Goal: Find contact information: Find contact information

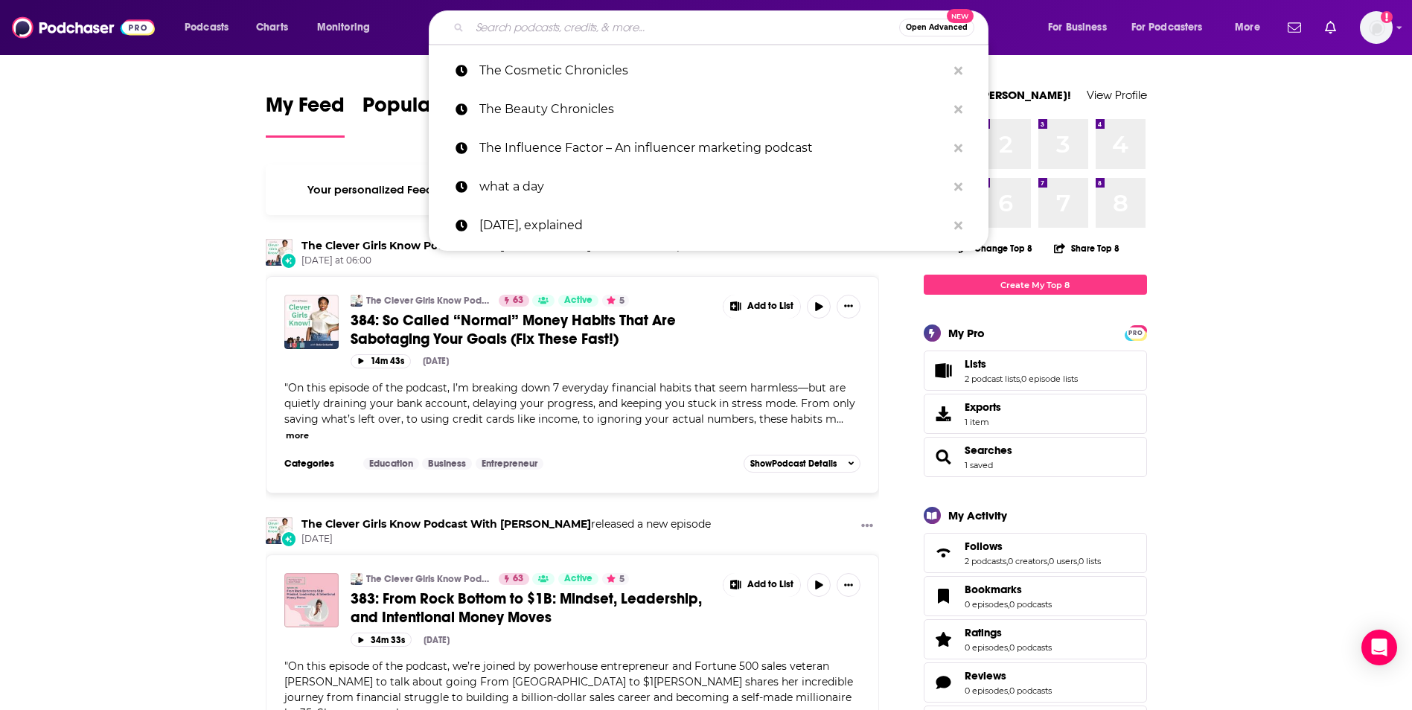
click at [831, 27] on input "Search podcasts, credits, & more..." at bounding box center [685, 28] width 430 height 24
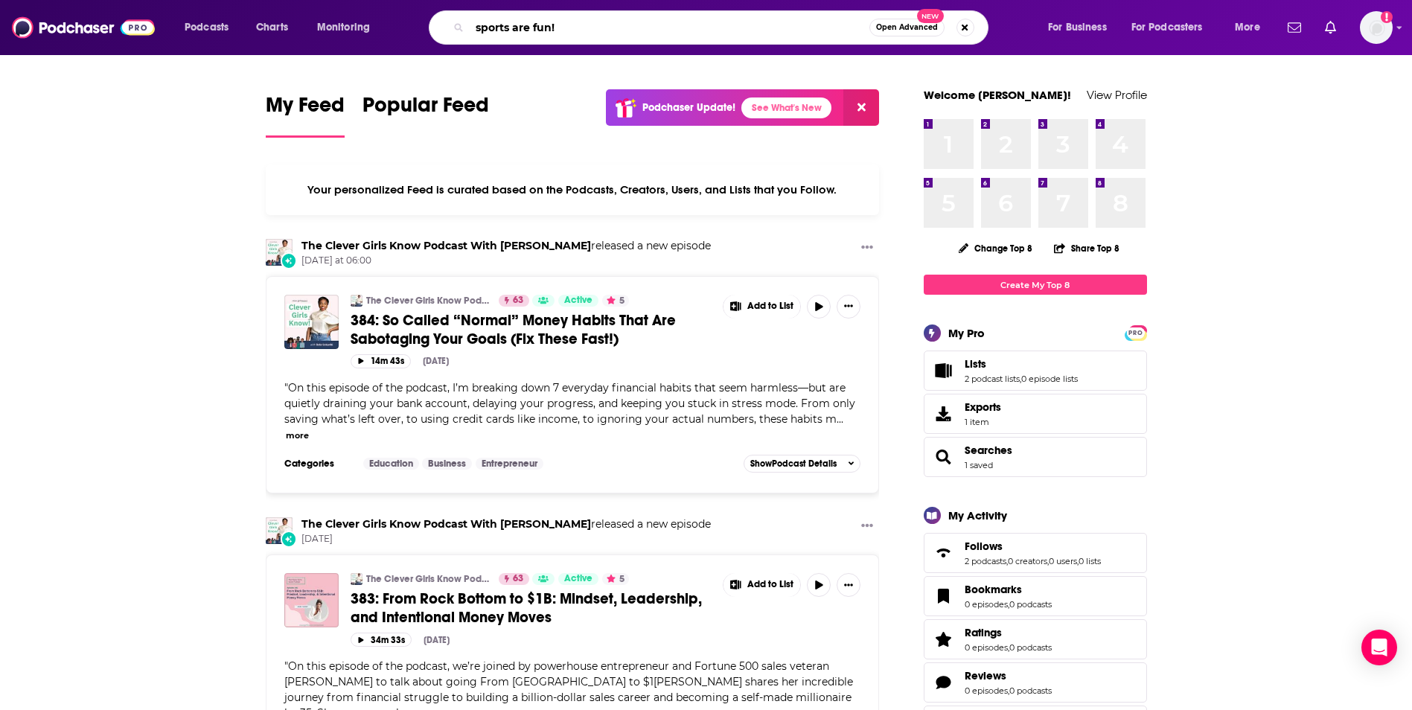
type input "sports are fun!"
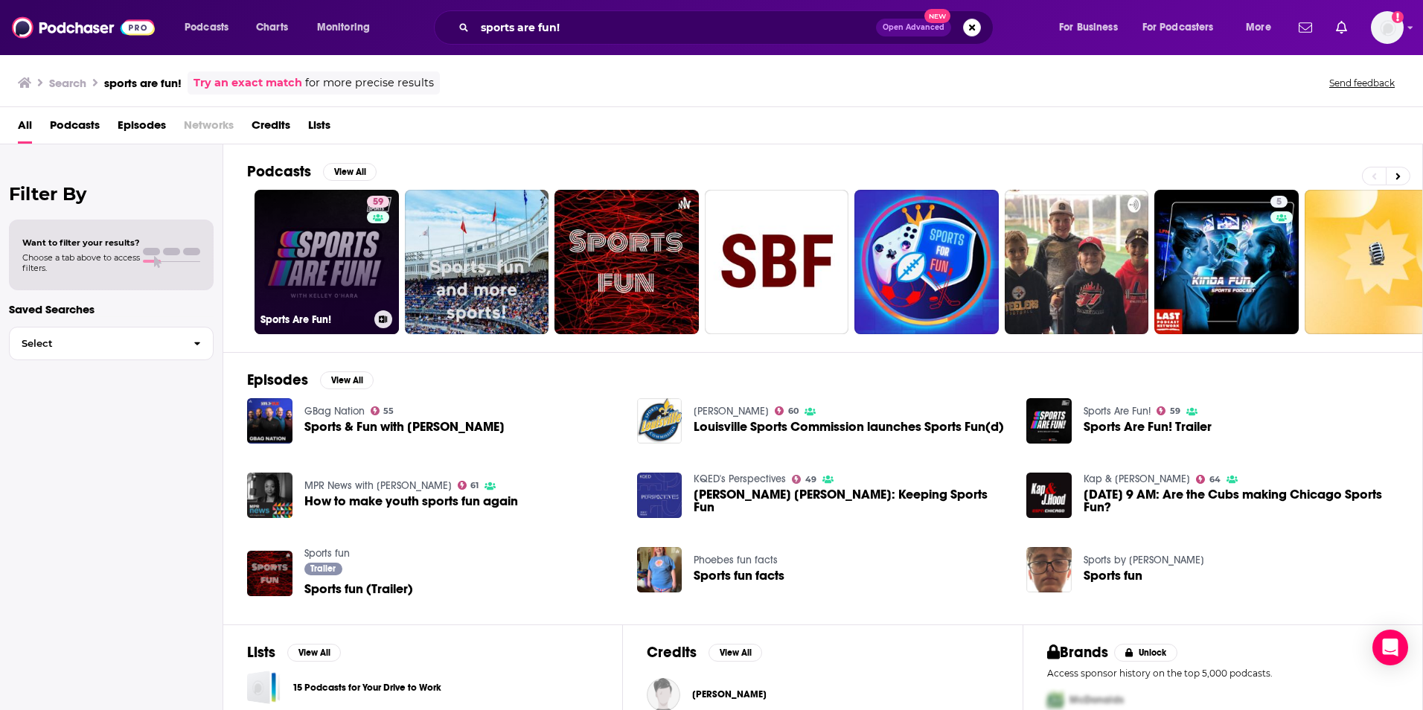
click at [330, 264] on link "59 Sports Are Fun!" at bounding box center [327, 262] width 144 height 144
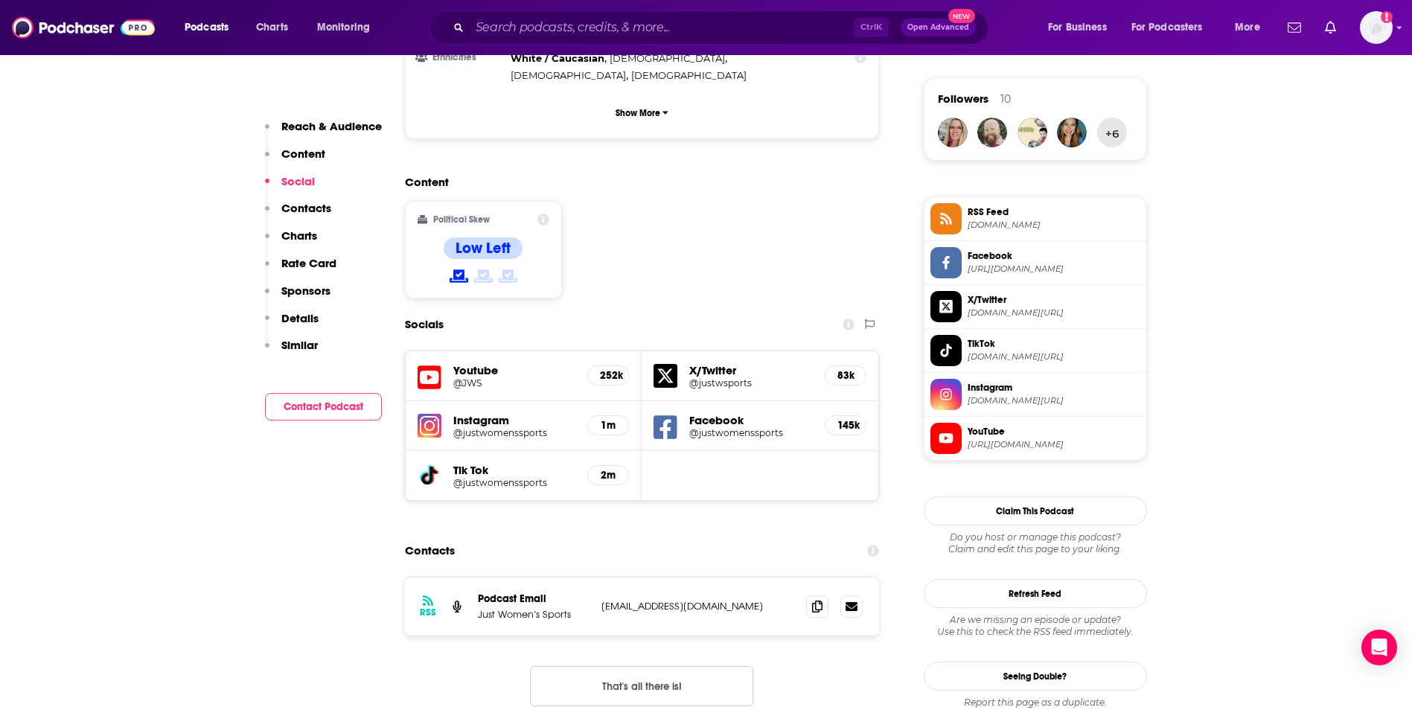
scroll to position [1085, 0]
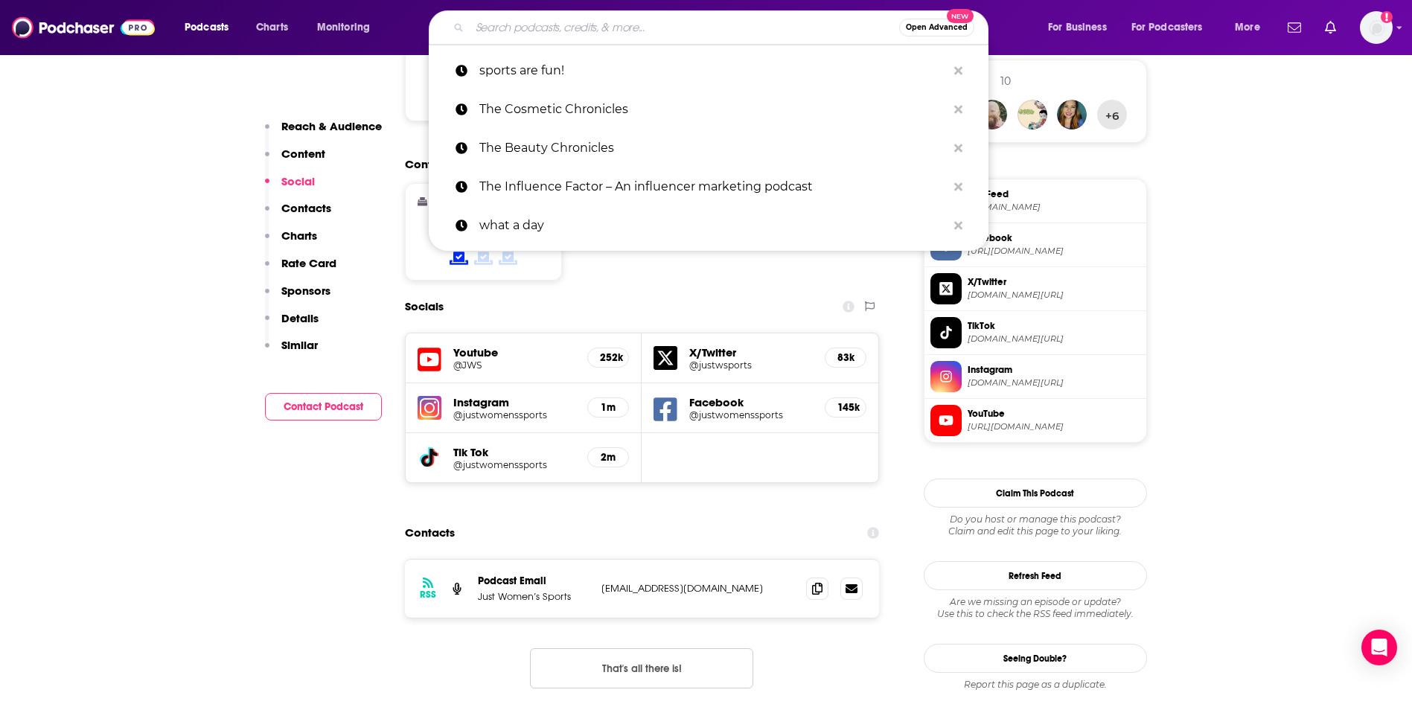
click at [625, 31] on input "Search podcasts, credits, & more..." at bounding box center [685, 28] width 430 height 24
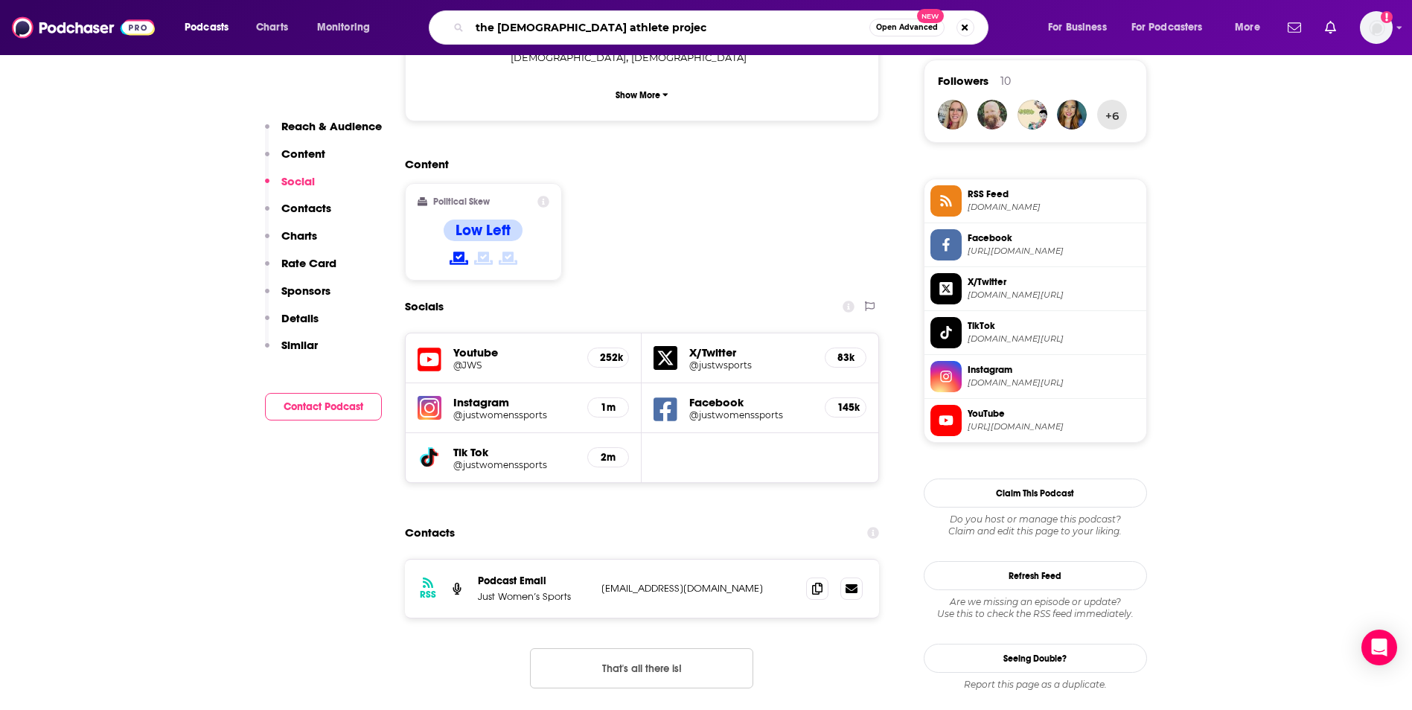
type input "the [DEMOGRAPHIC_DATA] athlete project"
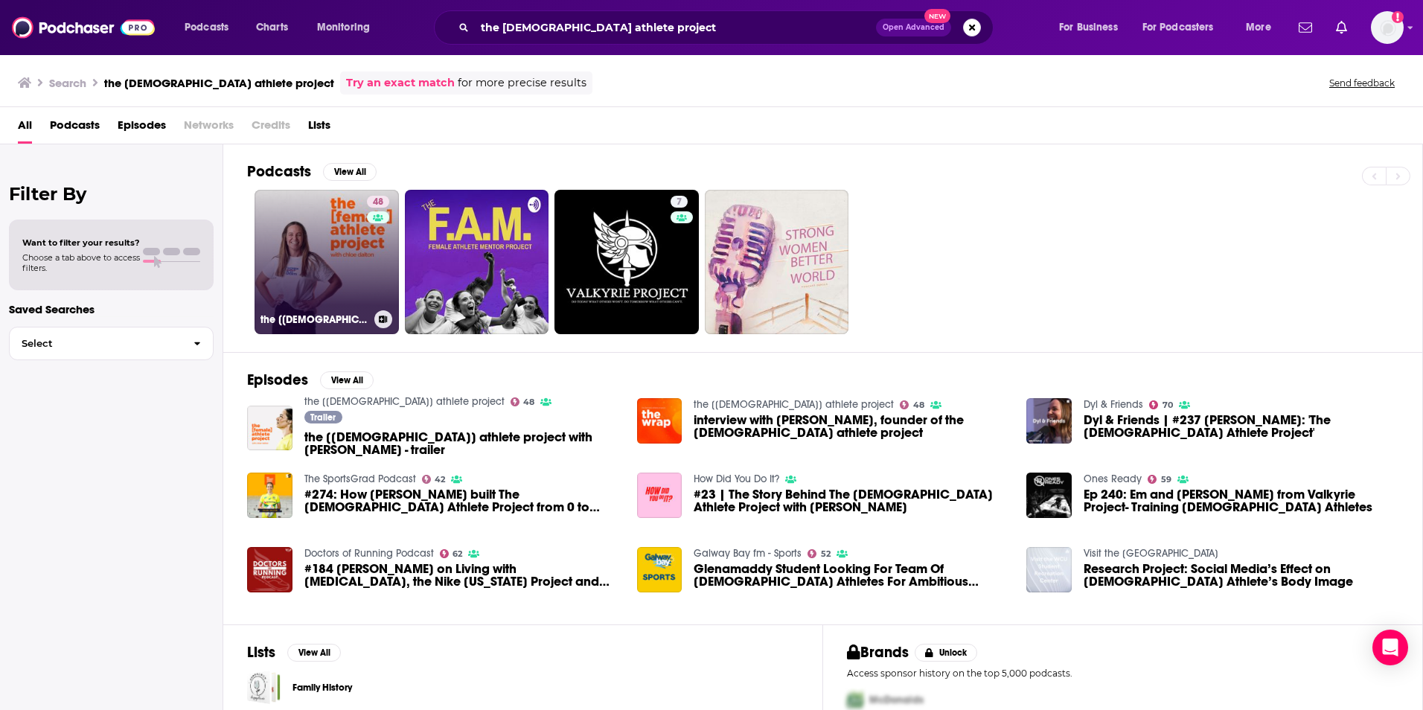
click at [331, 248] on link "48 the [[DEMOGRAPHIC_DATA]] athlete project" at bounding box center [327, 262] width 144 height 144
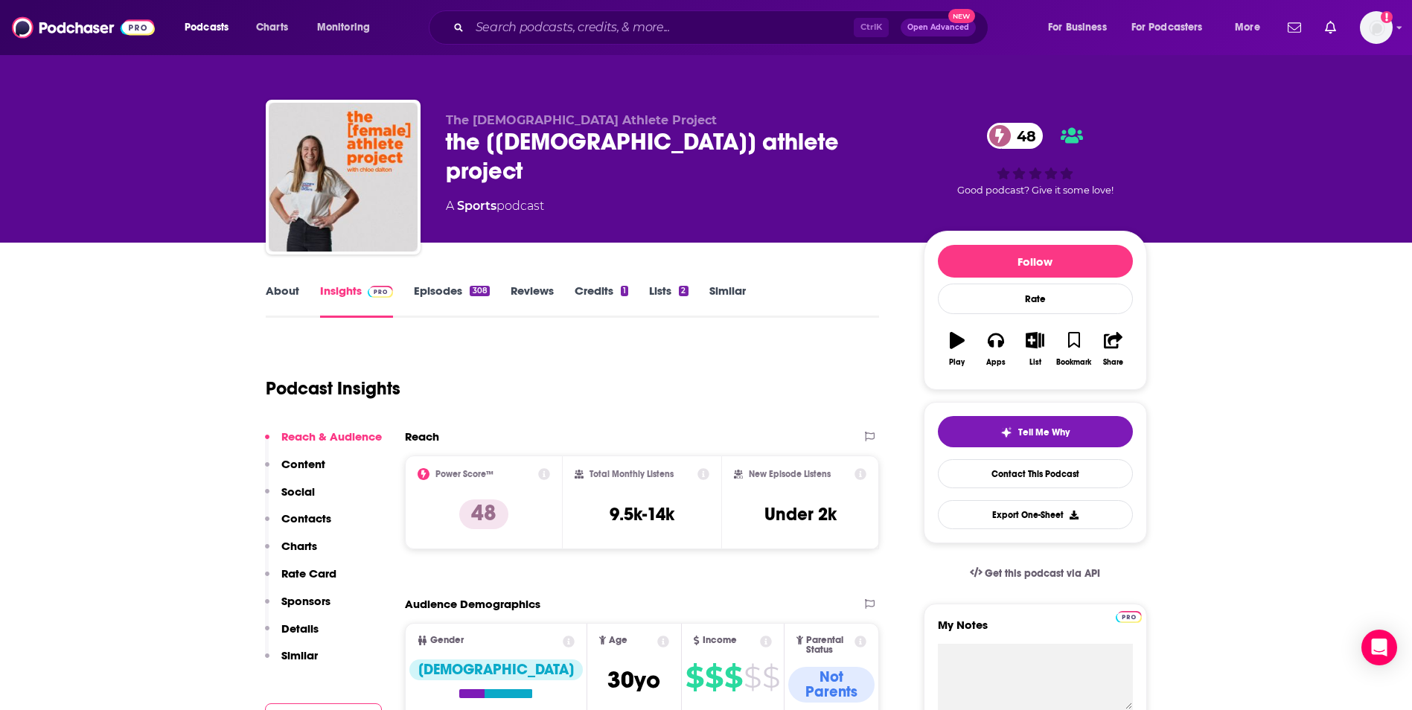
click at [1027, 137] on span "48" at bounding box center [1023, 136] width 42 height 26
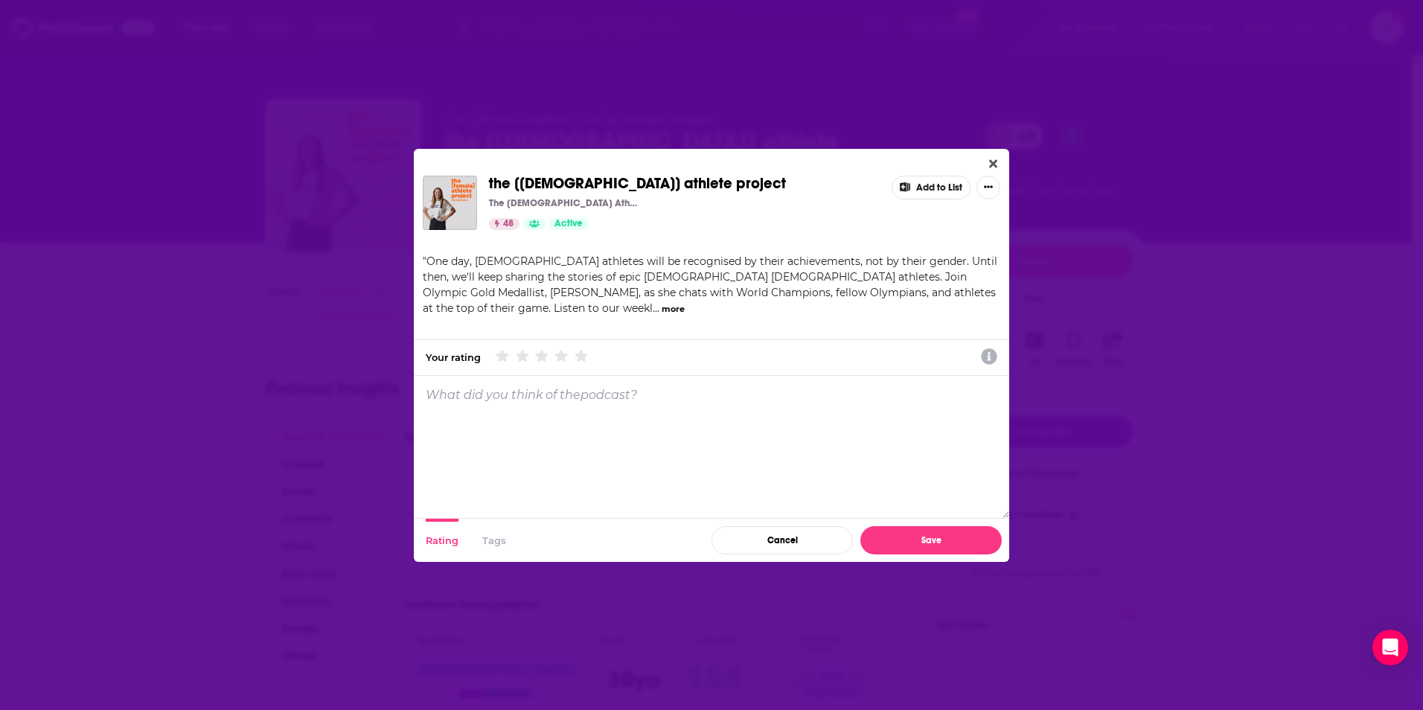
click at [1004, 151] on div "the [[DEMOGRAPHIC_DATA]] athlete project The [DEMOGRAPHIC_DATA] Athlete Project…" at bounding box center [712, 355] width 596 height 413
click at [993, 155] on button "Close" at bounding box center [993, 164] width 20 height 19
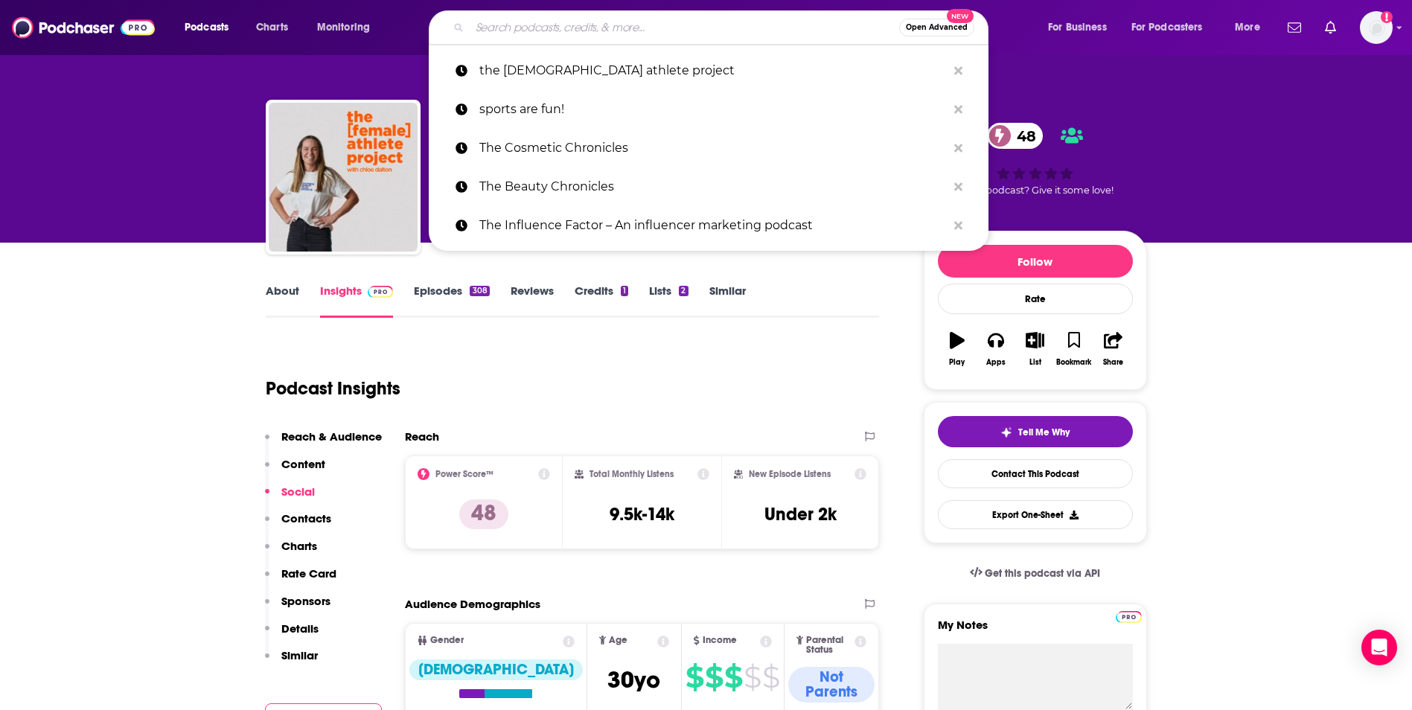
click at [634, 33] on input "Search podcasts, credits, & more..." at bounding box center [685, 28] width 430 height 24
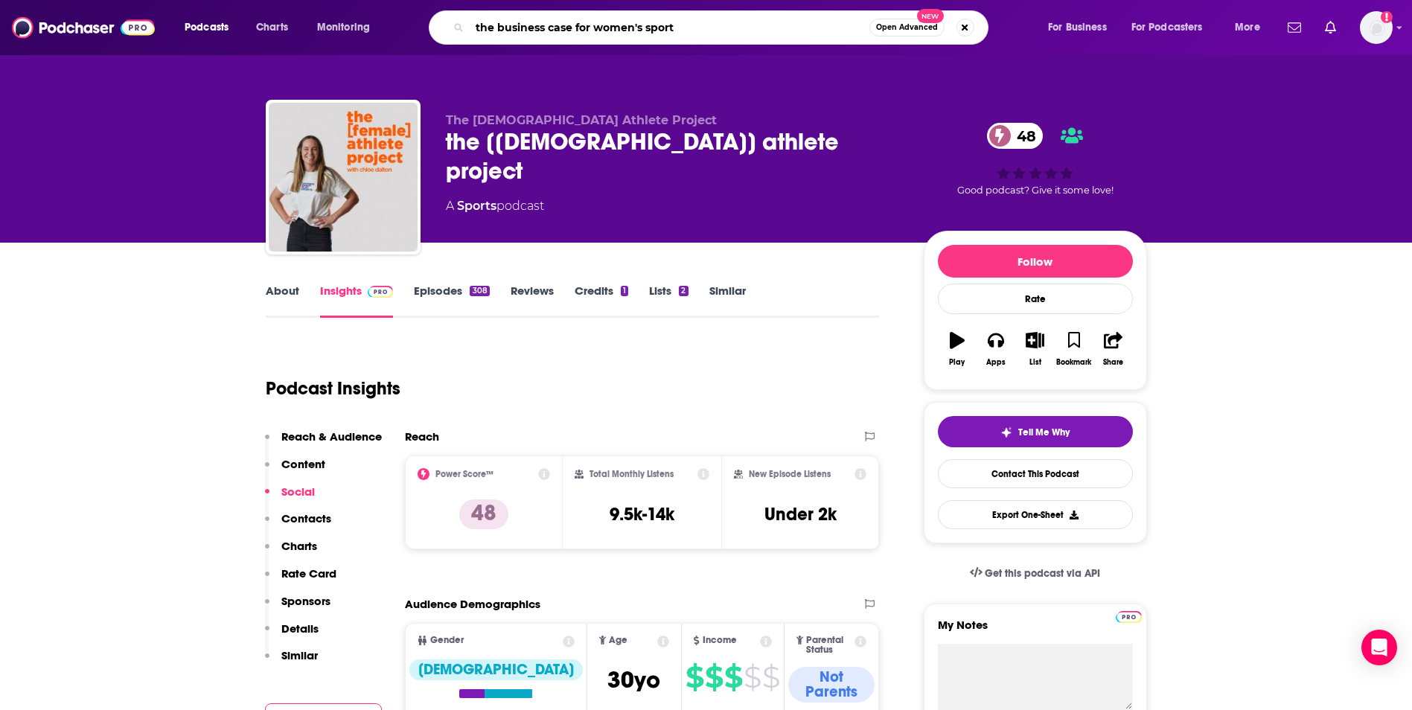
type input "the business case for women's sports"
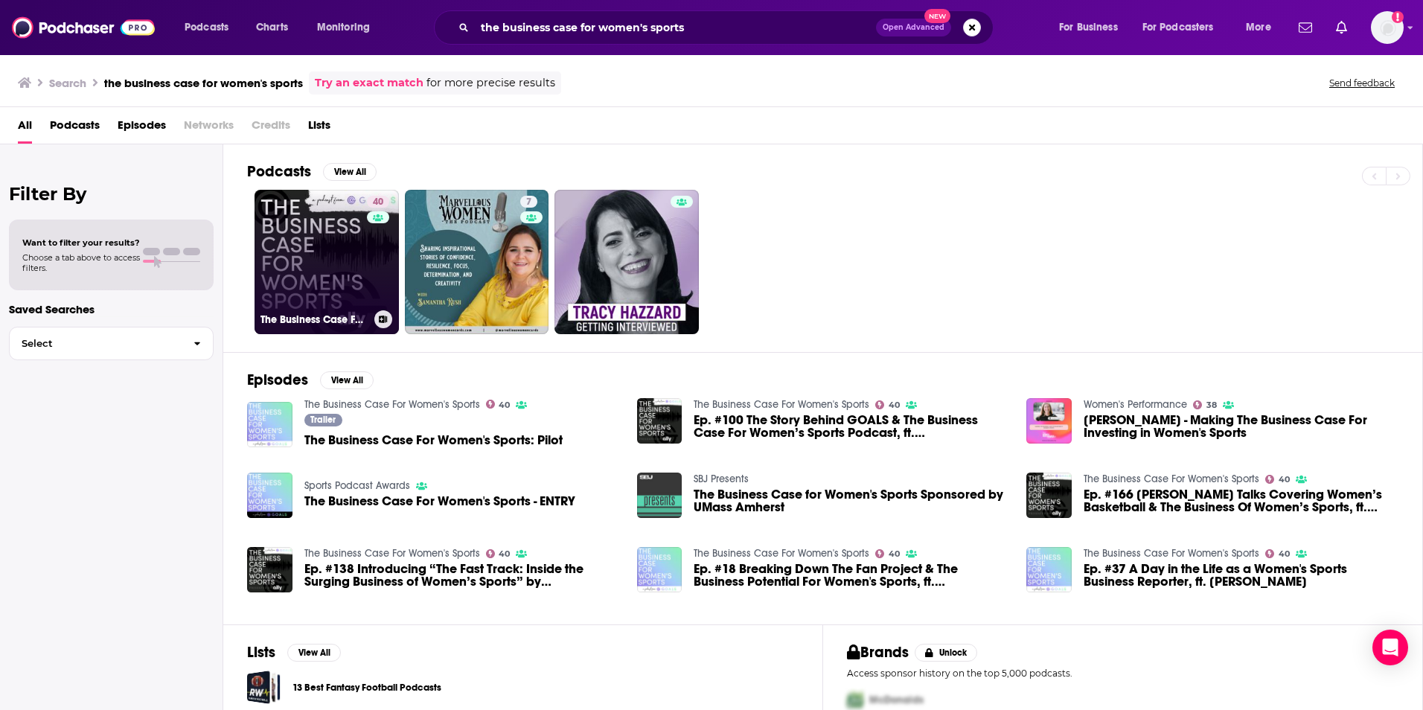
click at [294, 278] on link "40 The Business Case For Women's Sports" at bounding box center [327, 262] width 144 height 144
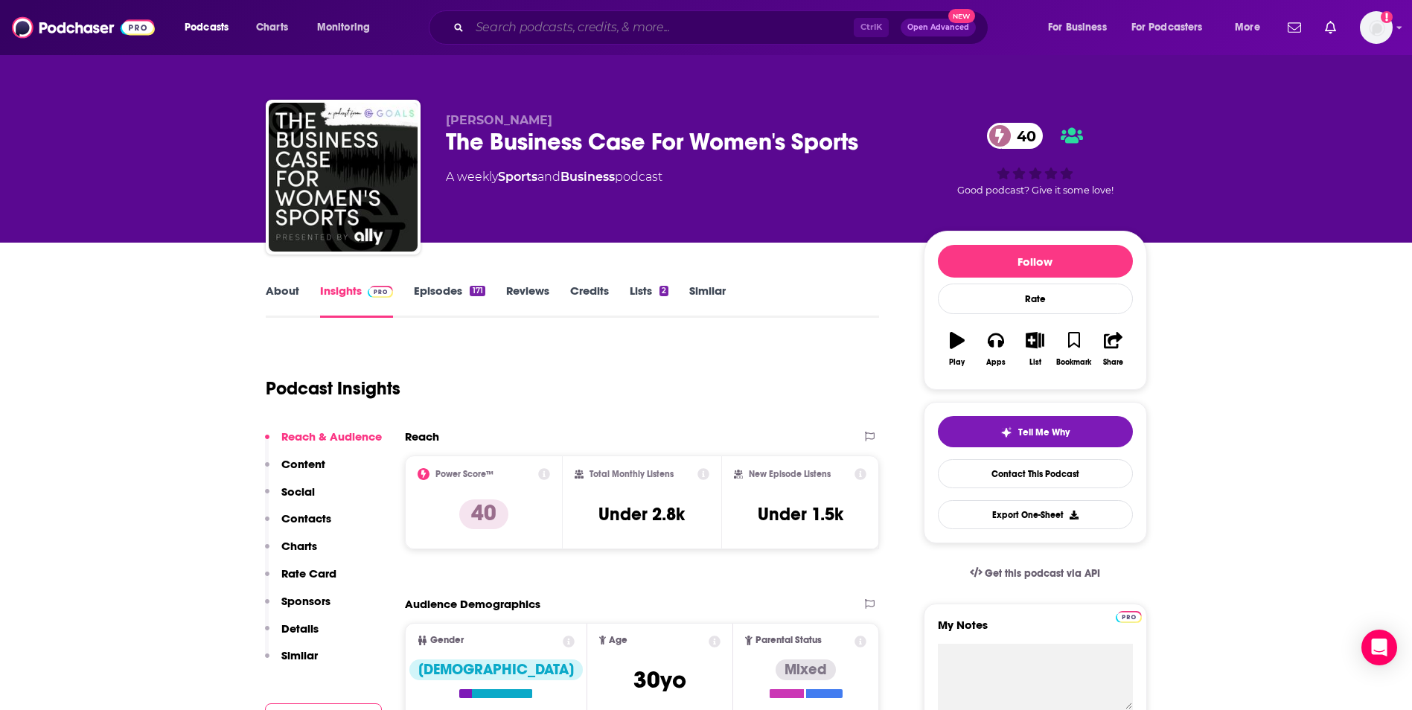
click at [676, 28] on input "Search podcasts, credits, & more..." at bounding box center [662, 28] width 384 height 24
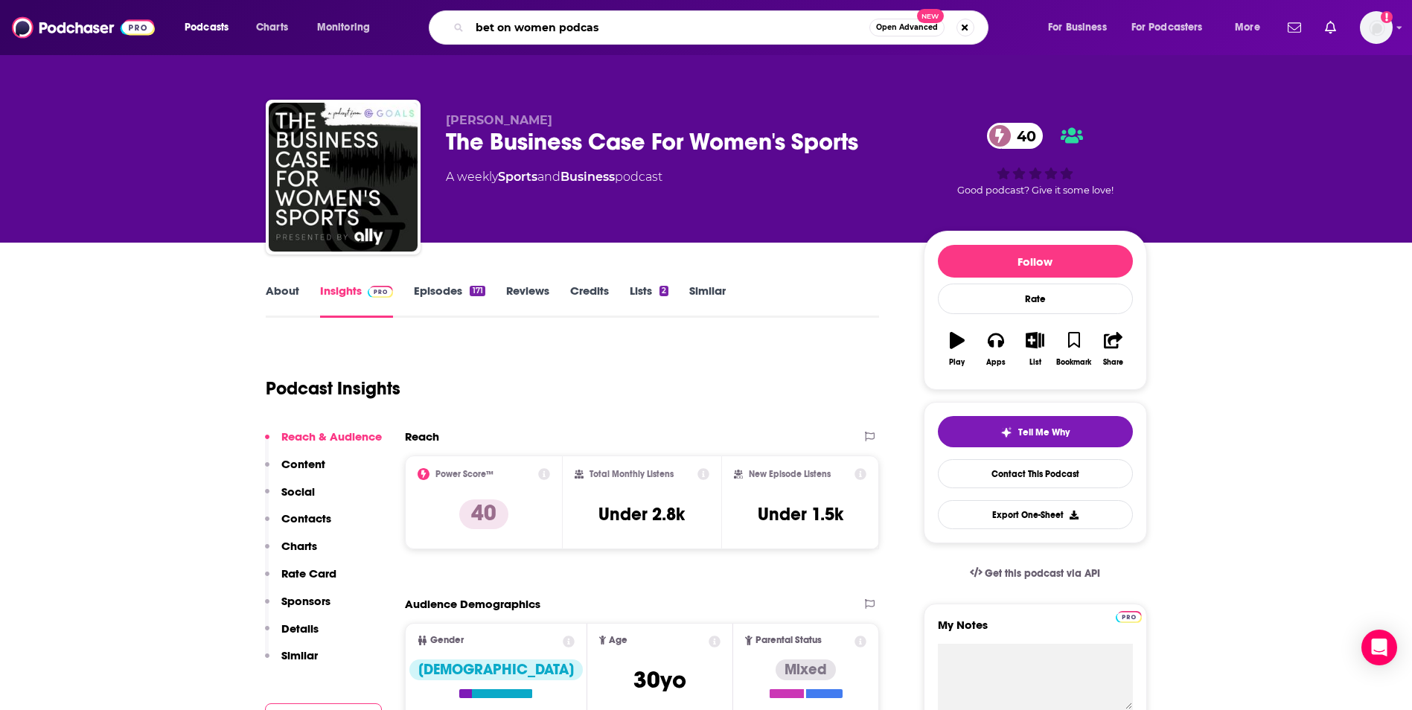
type input "bet on women podcast"
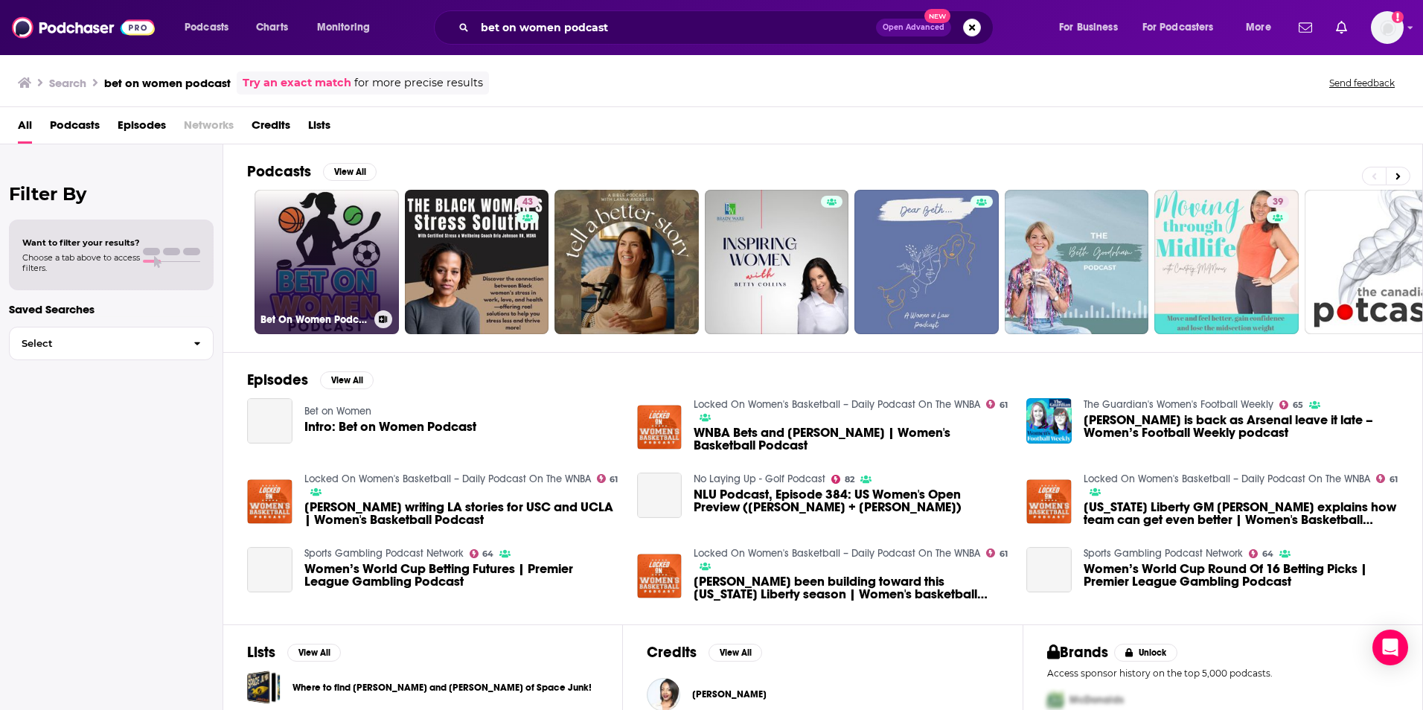
click at [335, 261] on link "Bet On Women Podcast" at bounding box center [327, 262] width 144 height 144
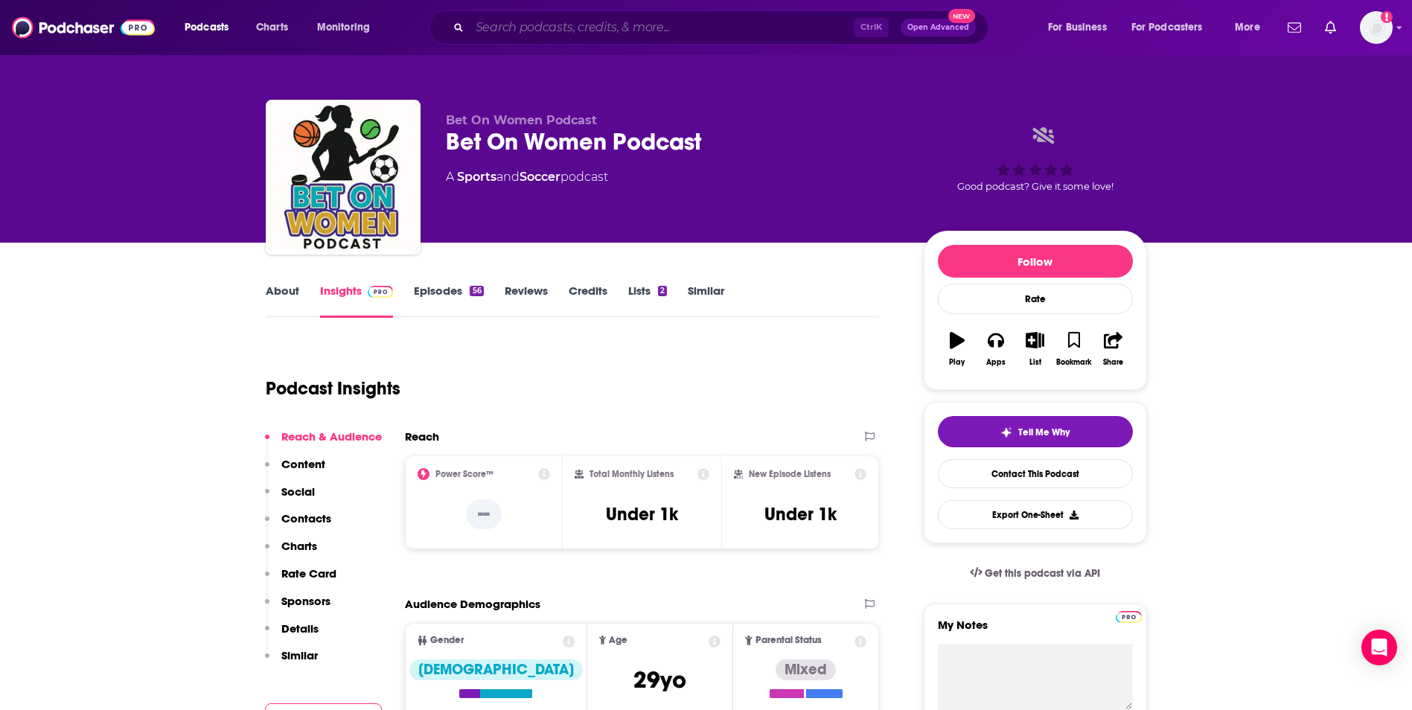
click at [762, 20] on input "Search podcasts, credits, & more..." at bounding box center [662, 28] width 384 height 24
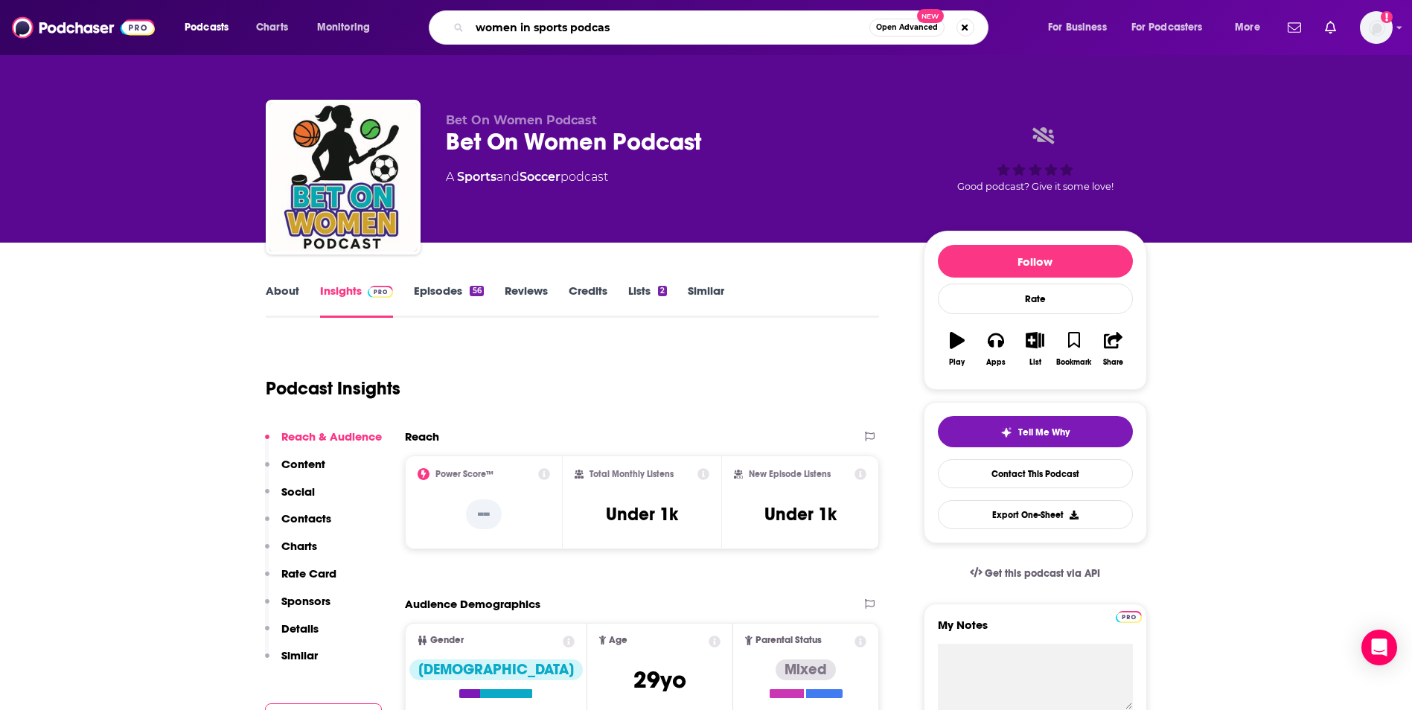
type input "women in sports podcast"
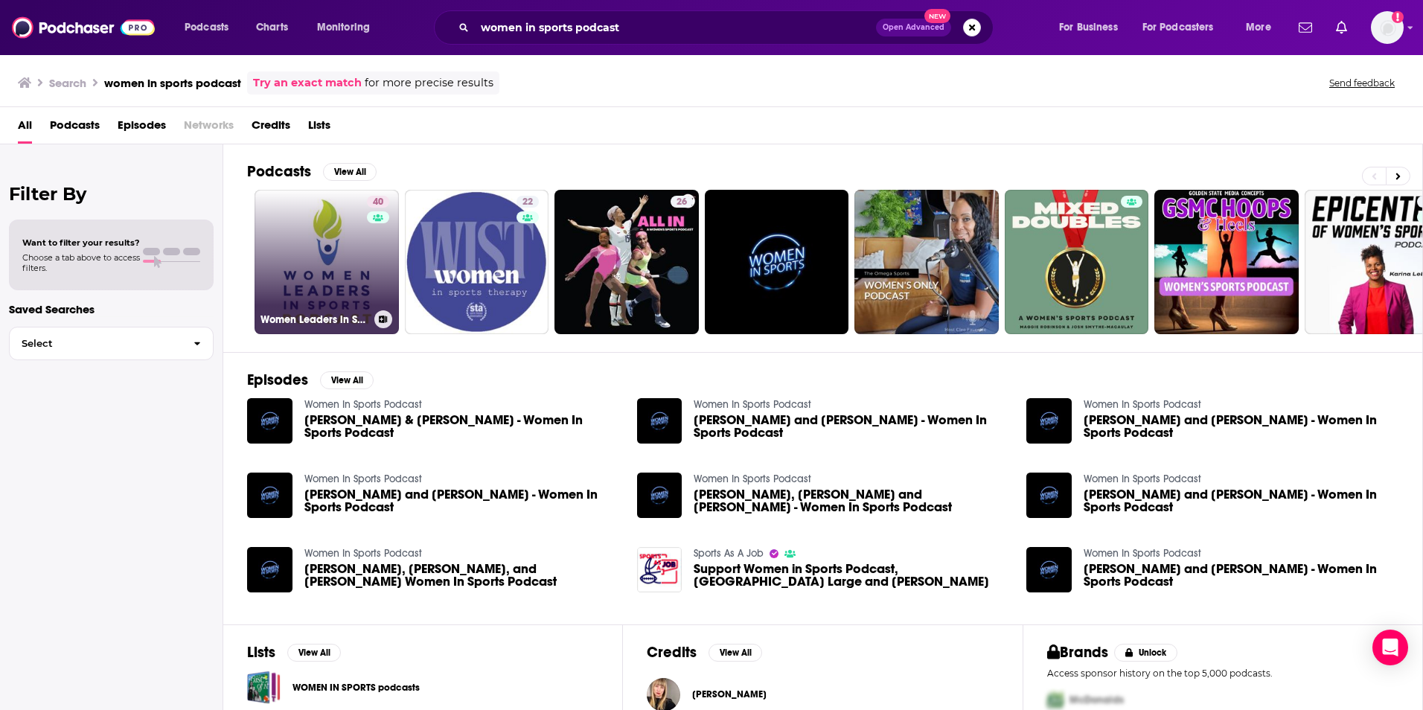
click at [268, 241] on link "40 Women Leaders in Sports Podcast" at bounding box center [327, 262] width 144 height 144
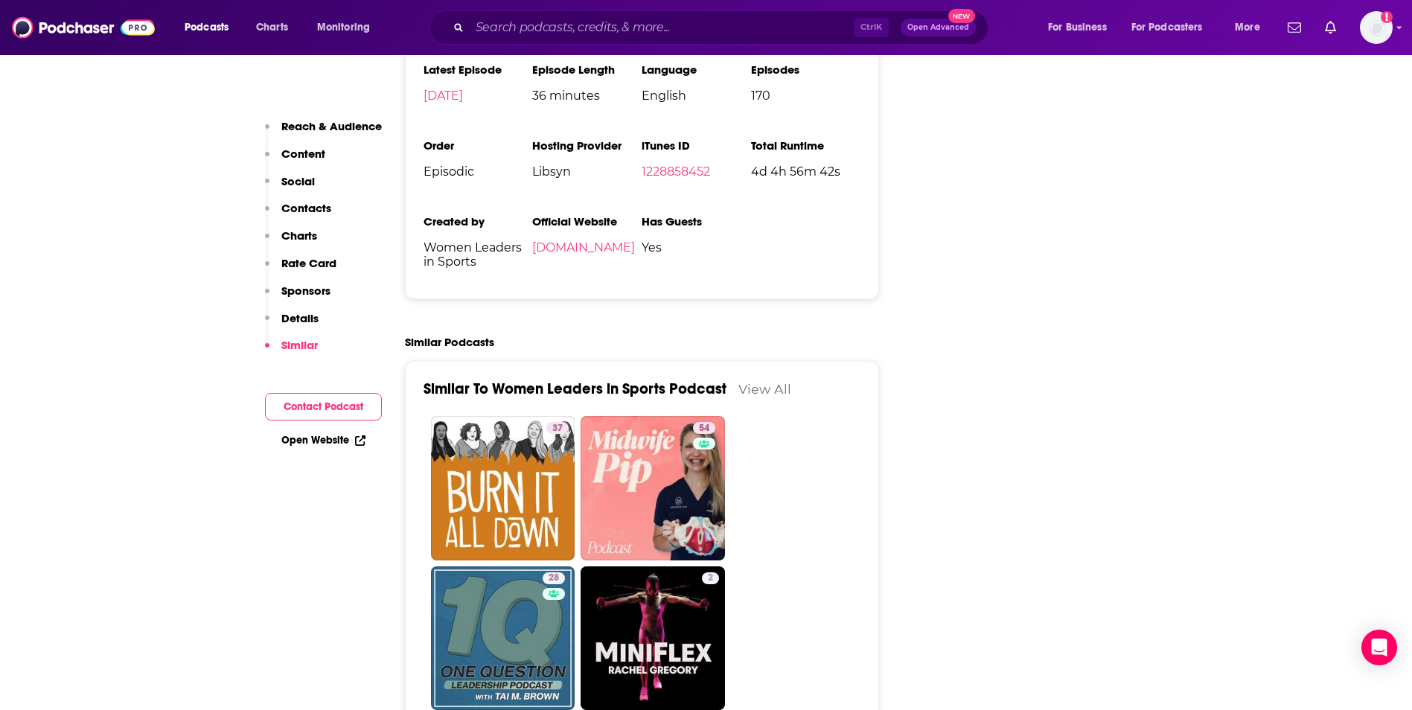
scroll to position [2321, 0]
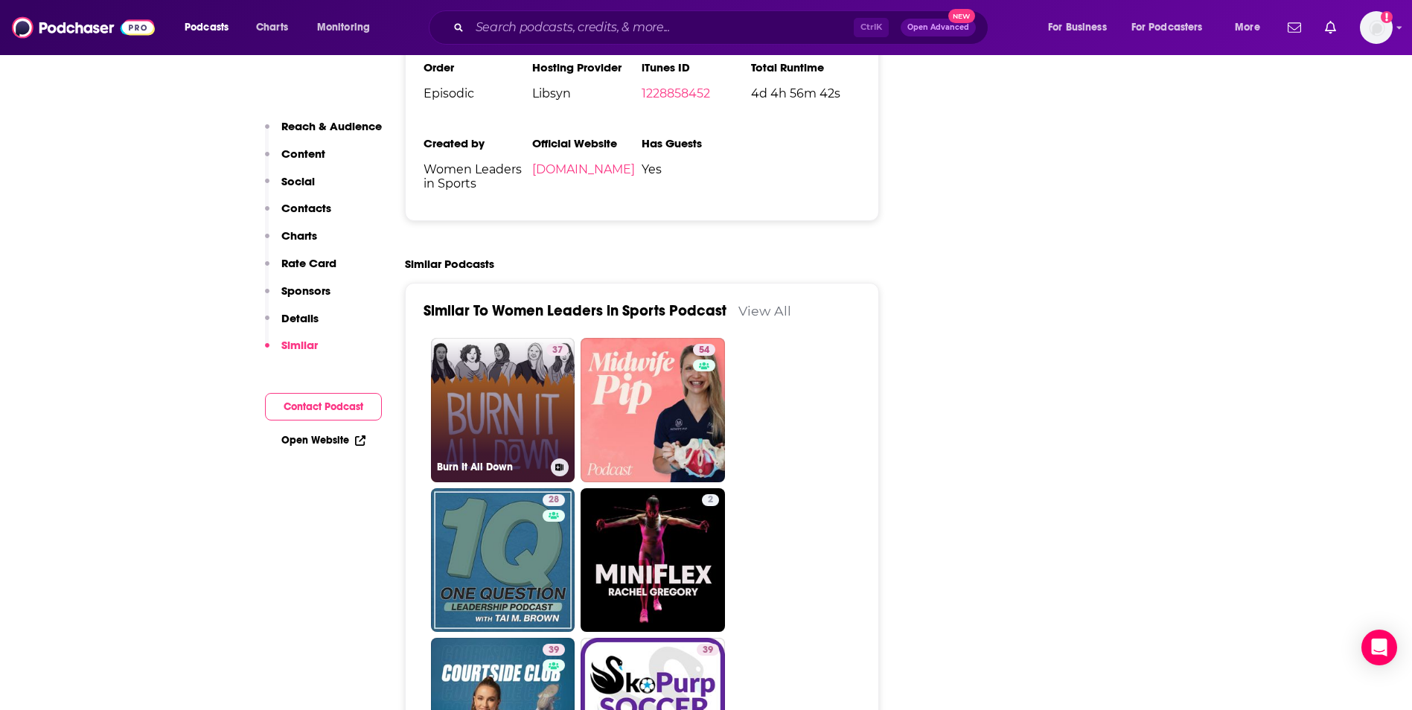
click at [488, 348] on link "37 Burn It All Down" at bounding box center [503, 410] width 144 height 144
type input "[URL][DOMAIN_NAME]"
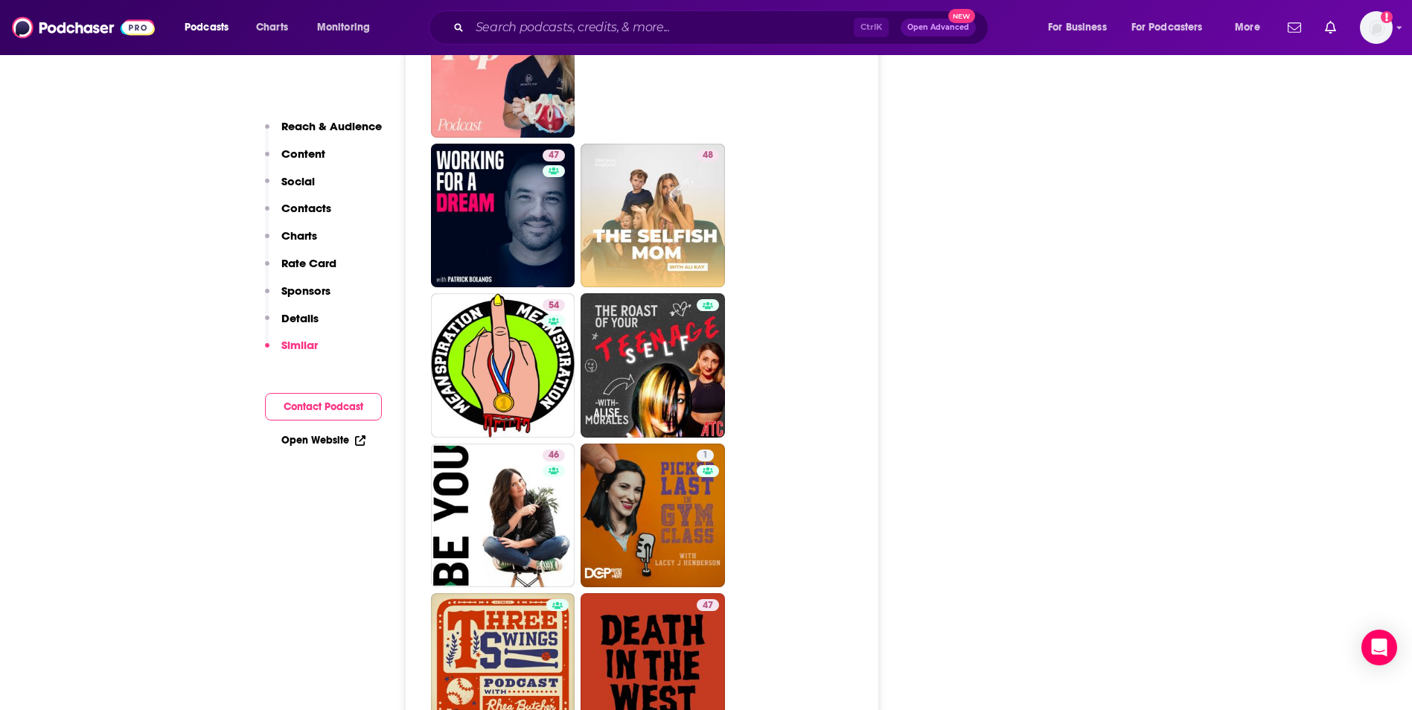
scroll to position [3217, 0]
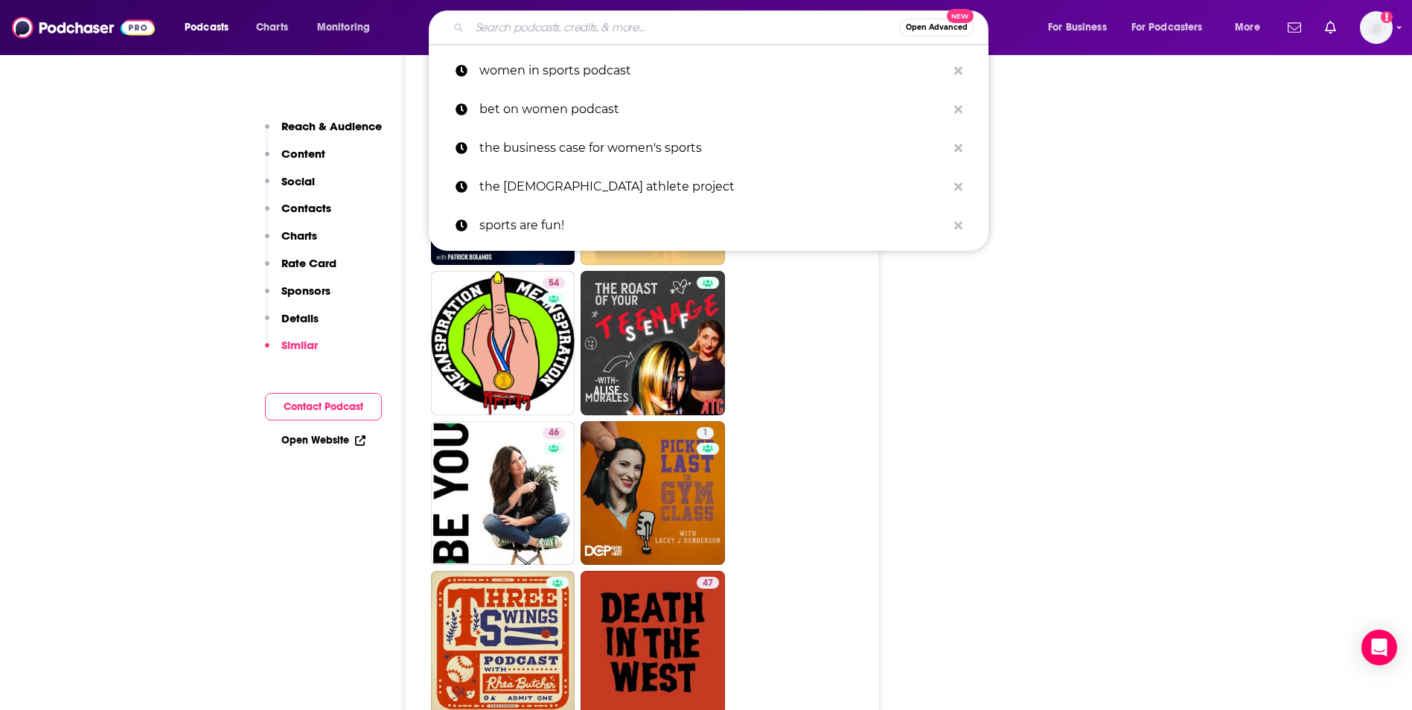
click at [707, 25] on input "Search podcasts, credits, & more..." at bounding box center [685, 28] width 430 height 24
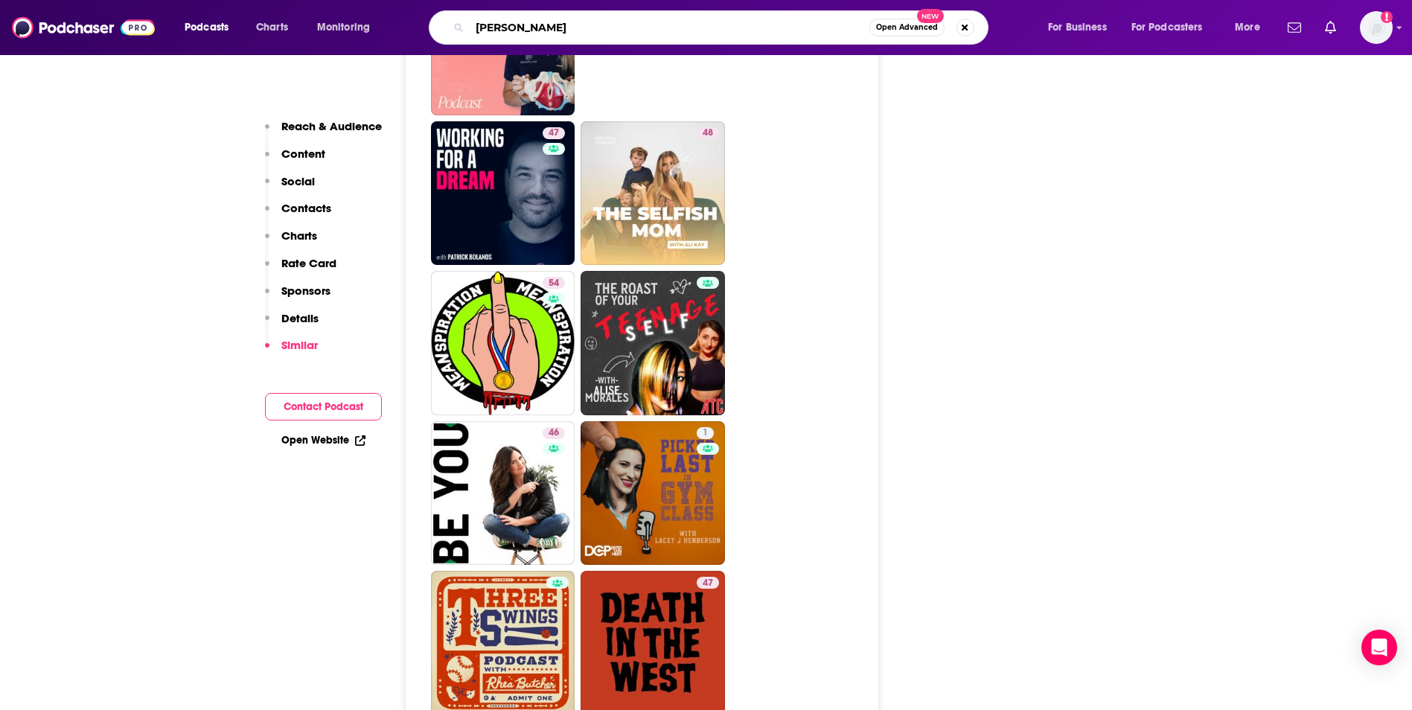
type input "[PERSON_NAME]"
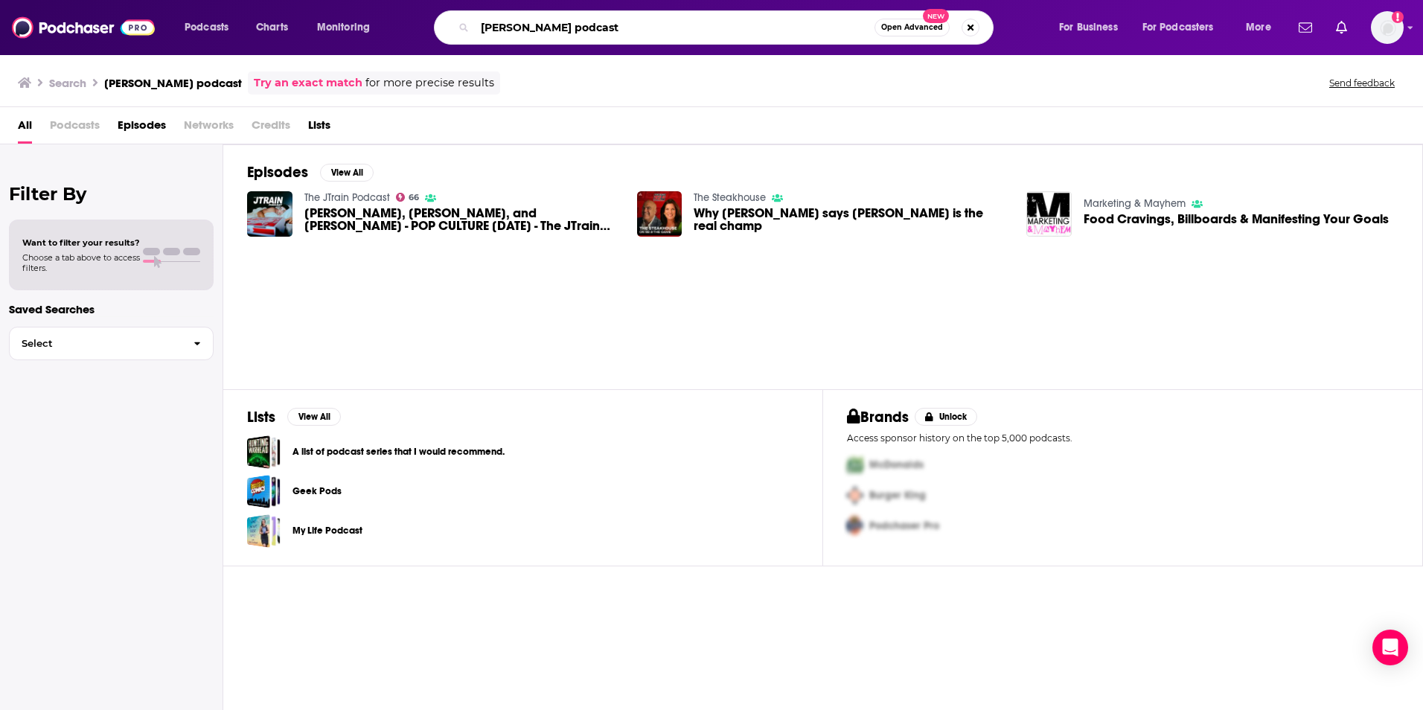
drag, startPoint x: 698, startPoint y: 36, endPoint x: 528, endPoint y: 25, distance: 170.1
click at [528, 25] on input "[PERSON_NAME] podcast" at bounding box center [675, 28] width 400 height 24
click at [525, 26] on input "[PERSON_NAME] podcast" at bounding box center [675, 28] width 400 height 24
click at [596, 25] on input "[PERSON_NAME] podcast" at bounding box center [675, 28] width 400 height 24
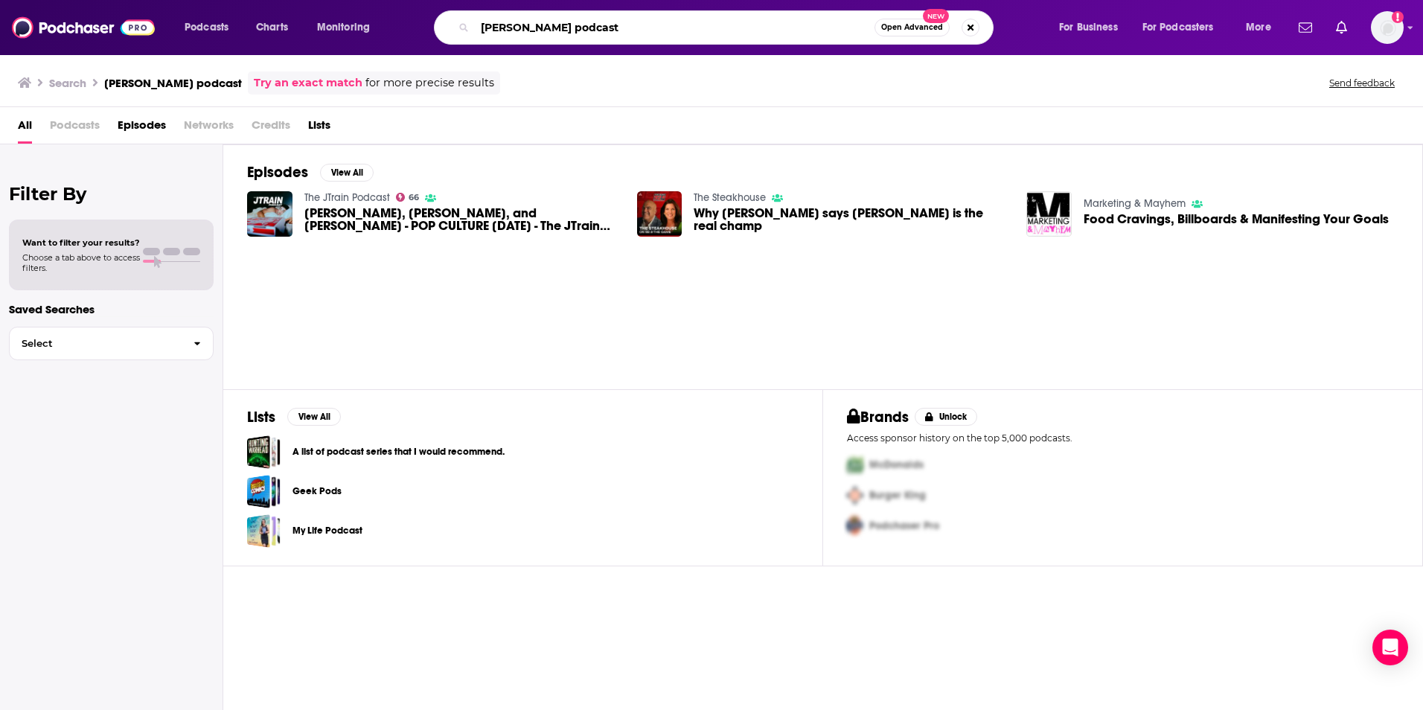
click at [596, 25] on input "[PERSON_NAME] podcast" at bounding box center [675, 28] width 400 height 24
type input "not gonna lie"
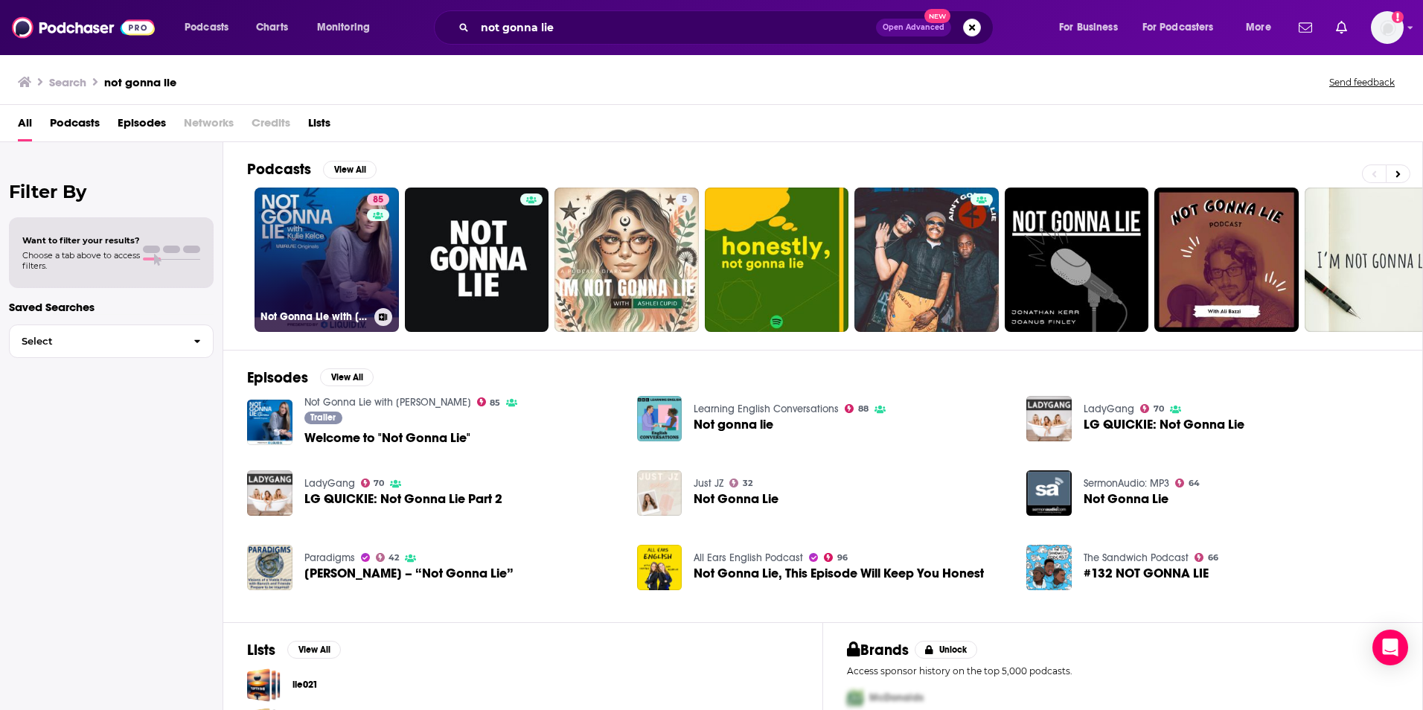
click at [360, 249] on link "85 Not Gonna Lie with [PERSON_NAME]" at bounding box center [327, 260] width 144 height 144
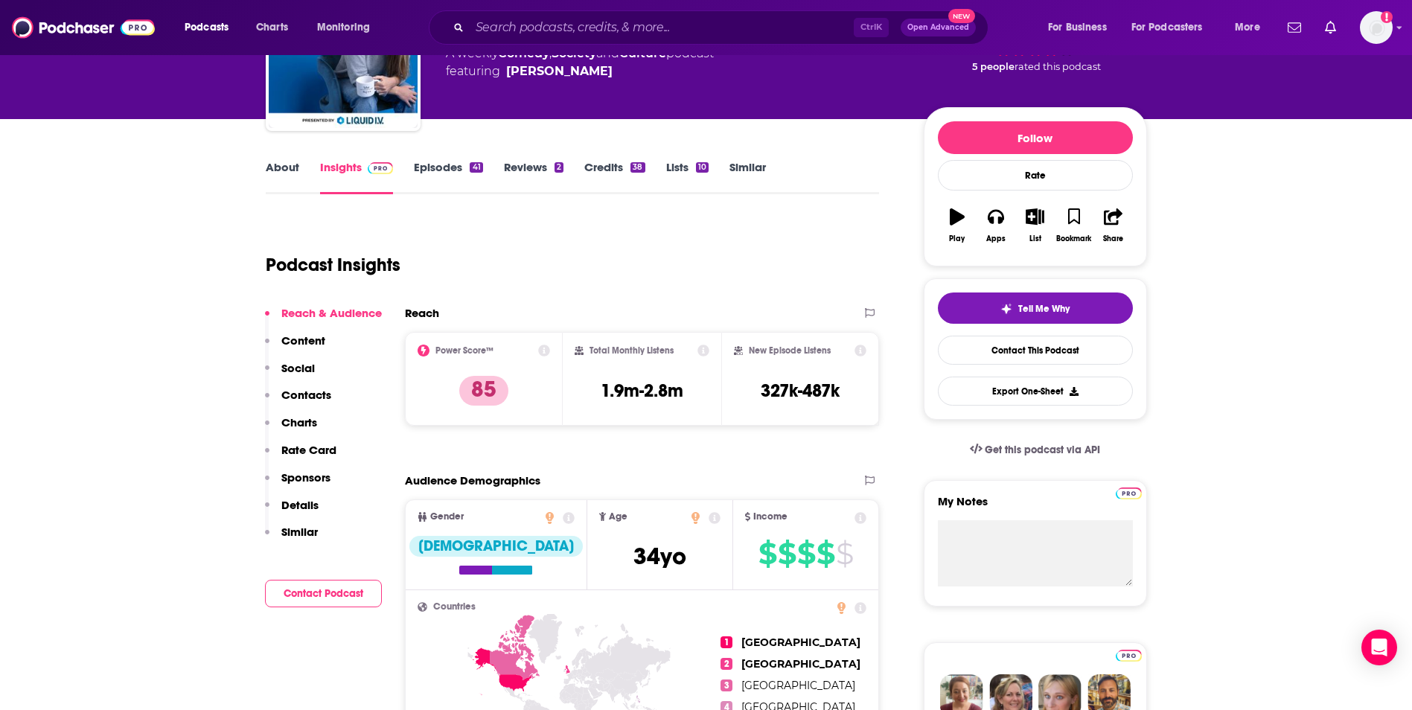
scroll to position [104, 0]
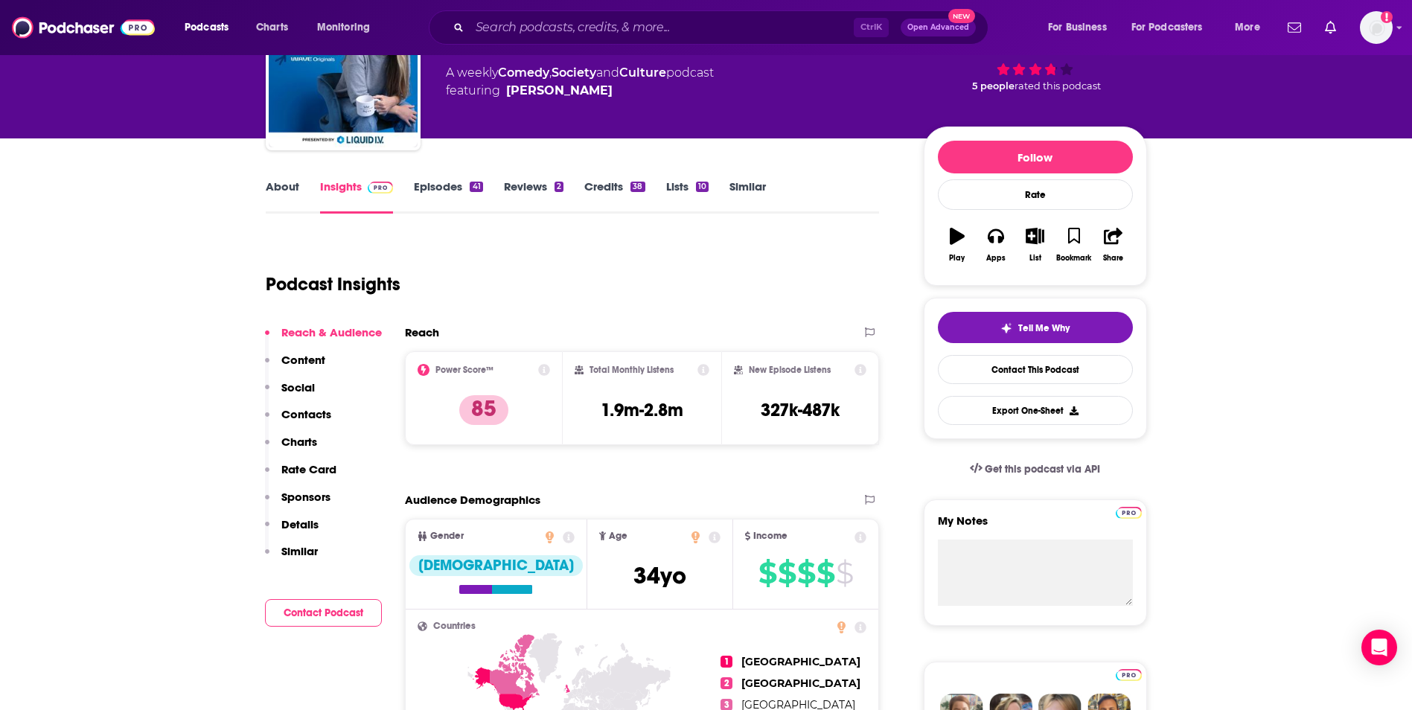
click at [455, 187] on link "Episodes 41" at bounding box center [448, 196] width 68 height 34
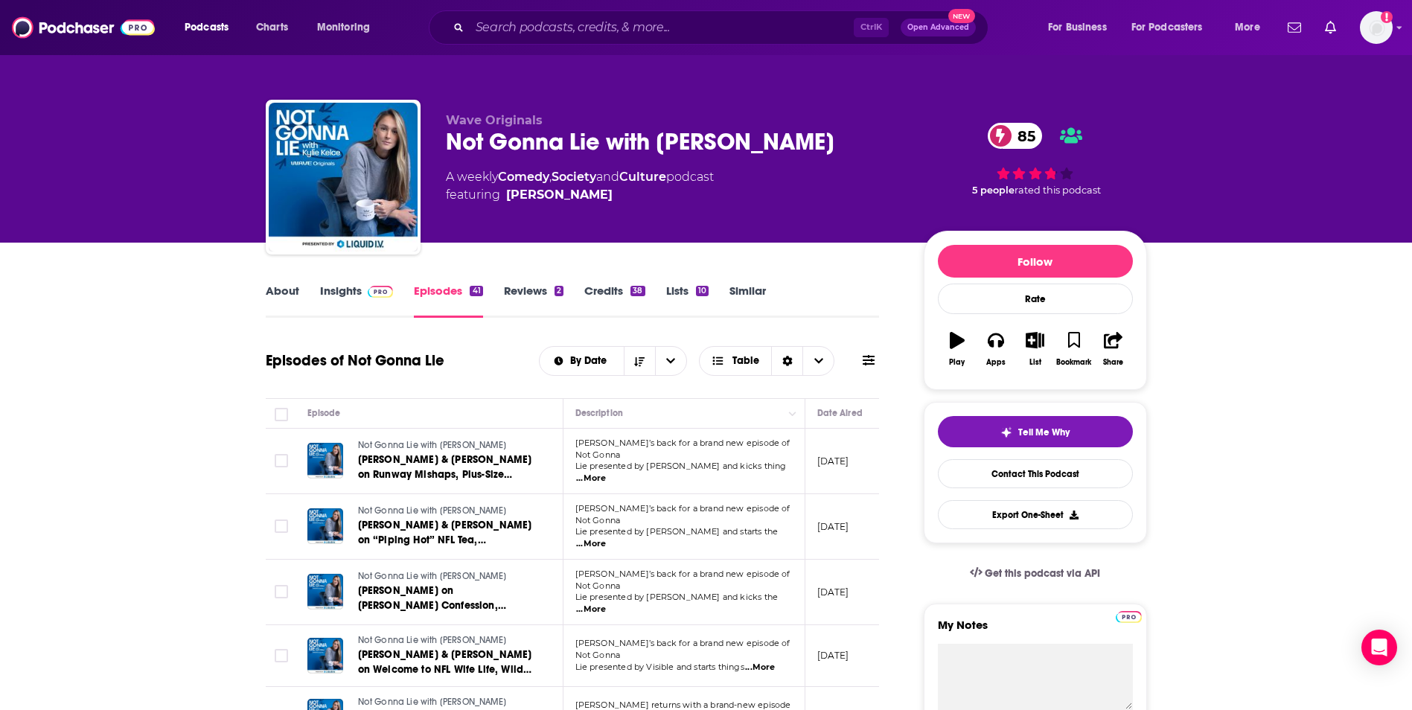
click at [606, 473] on span "...More" at bounding box center [591, 479] width 30 height 12
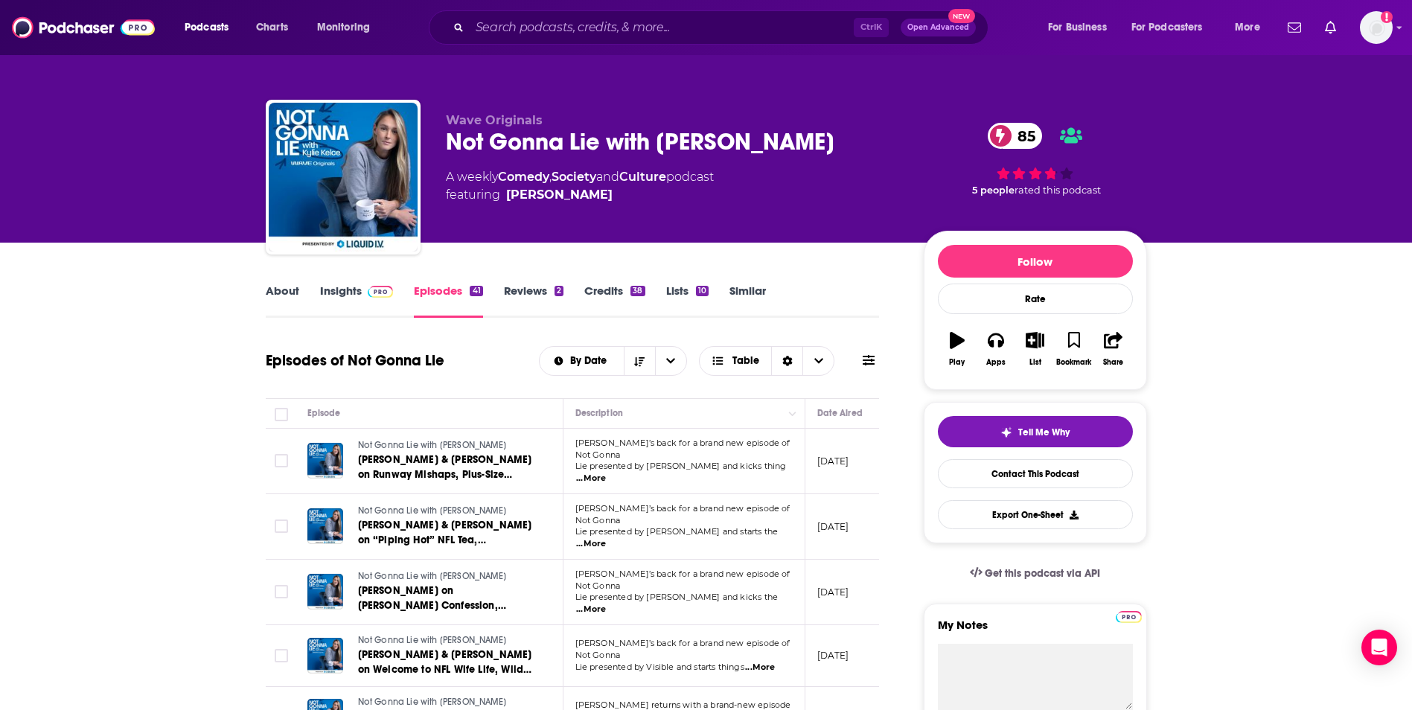
click at [271, 287] on link "About" at bounding box center [283, 301] width 34 height 34
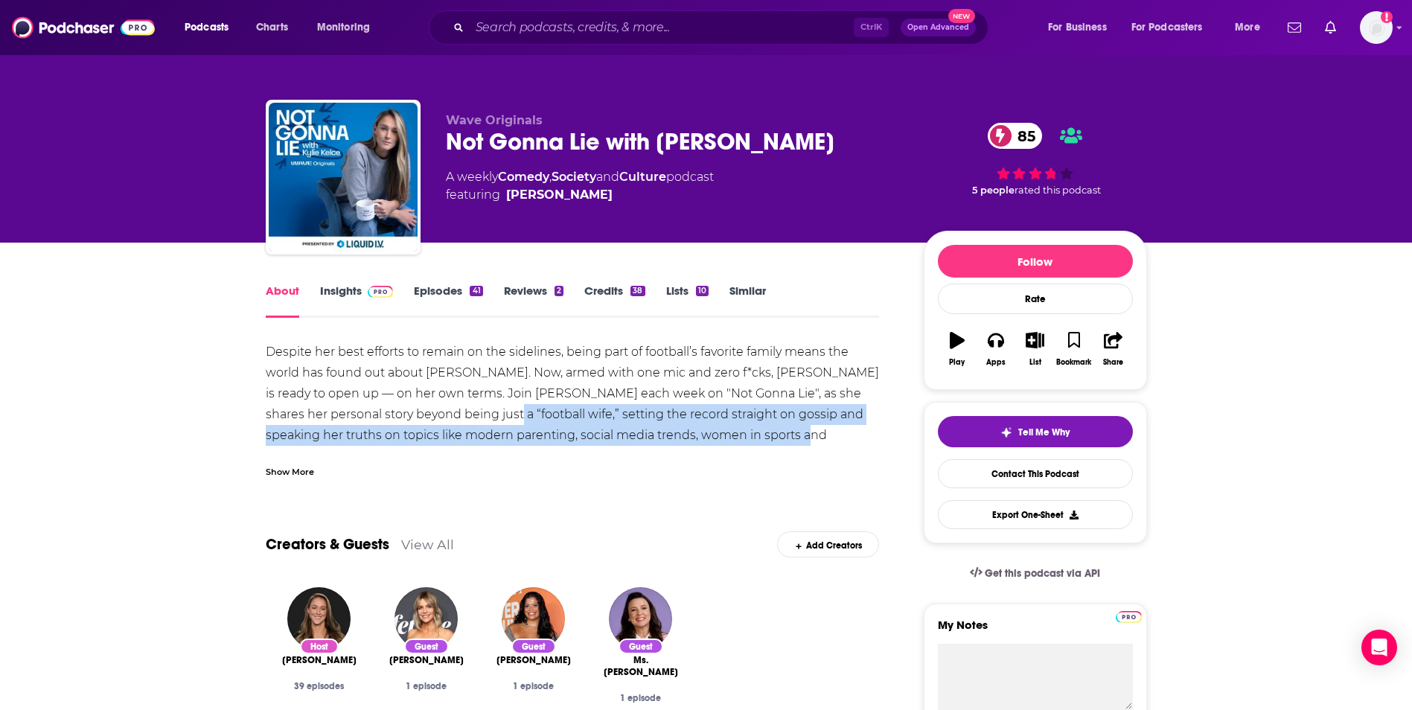
drag, startPoint x: 415, startPoint y: 415, endPoint x: 716, endPoint y: 439, distance: 302.5
click at [716, 439] on div "Despite her best efforts to remain on the sidelines, being part of football’s f…" at bounding box center [573, 446] width 614 height 208
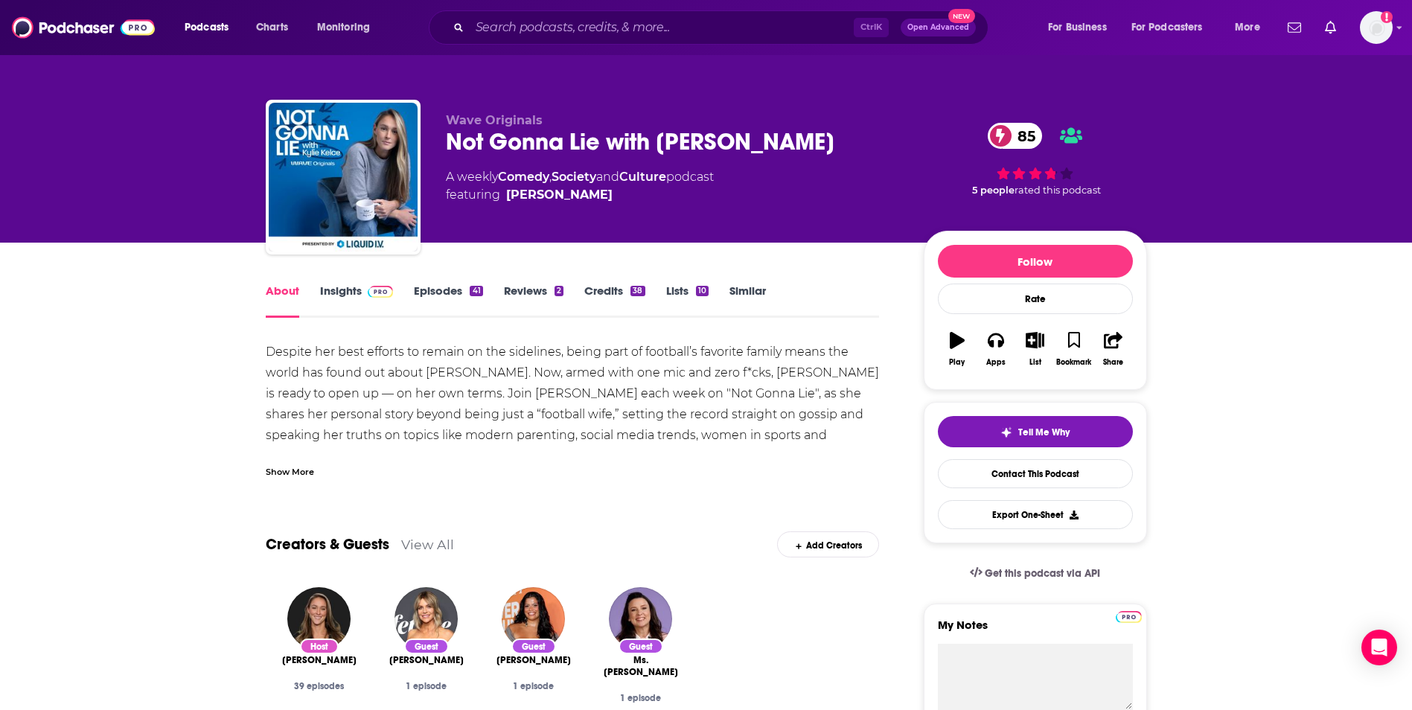
click at [273, 473] on div "Show More" at bounding box center [290, 471] width 48 height 14
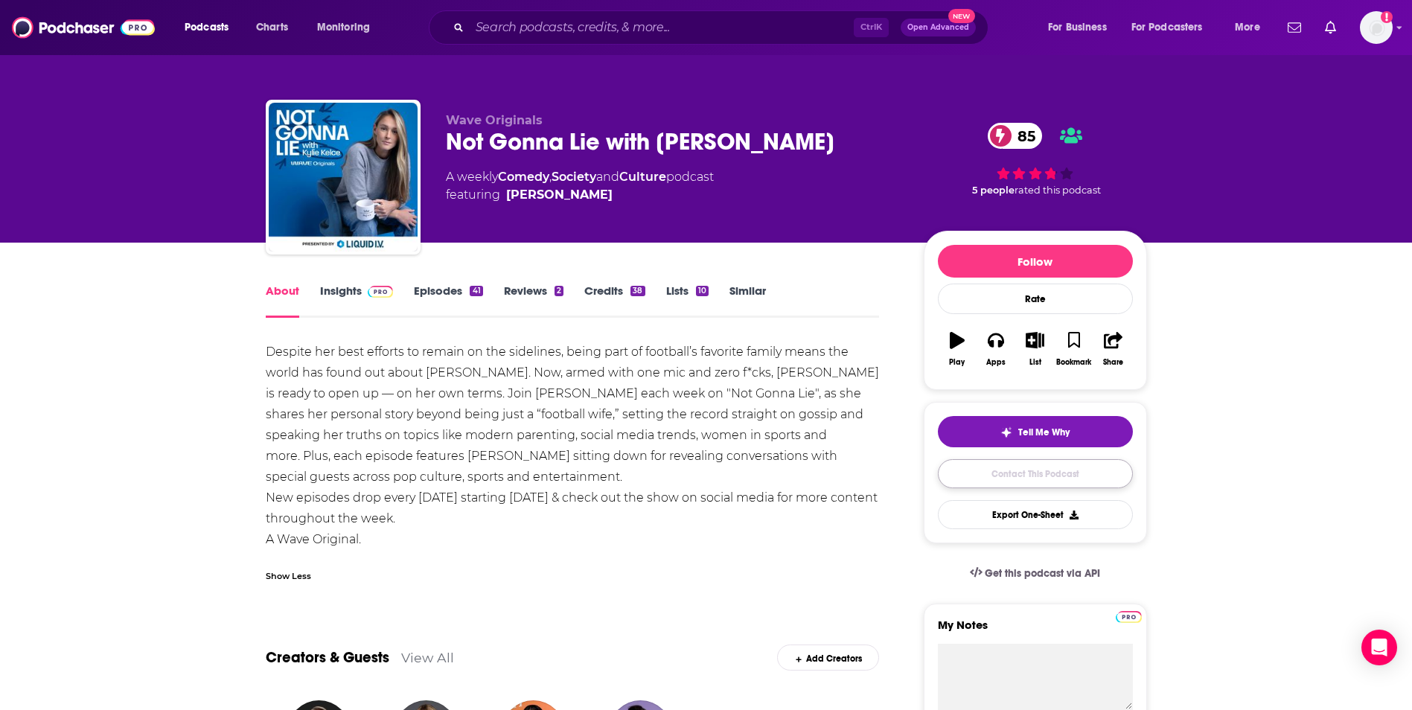
click at [988, 482] on link "Contact This Podcast" at bounding box center [1035, 473] width 195 height 29
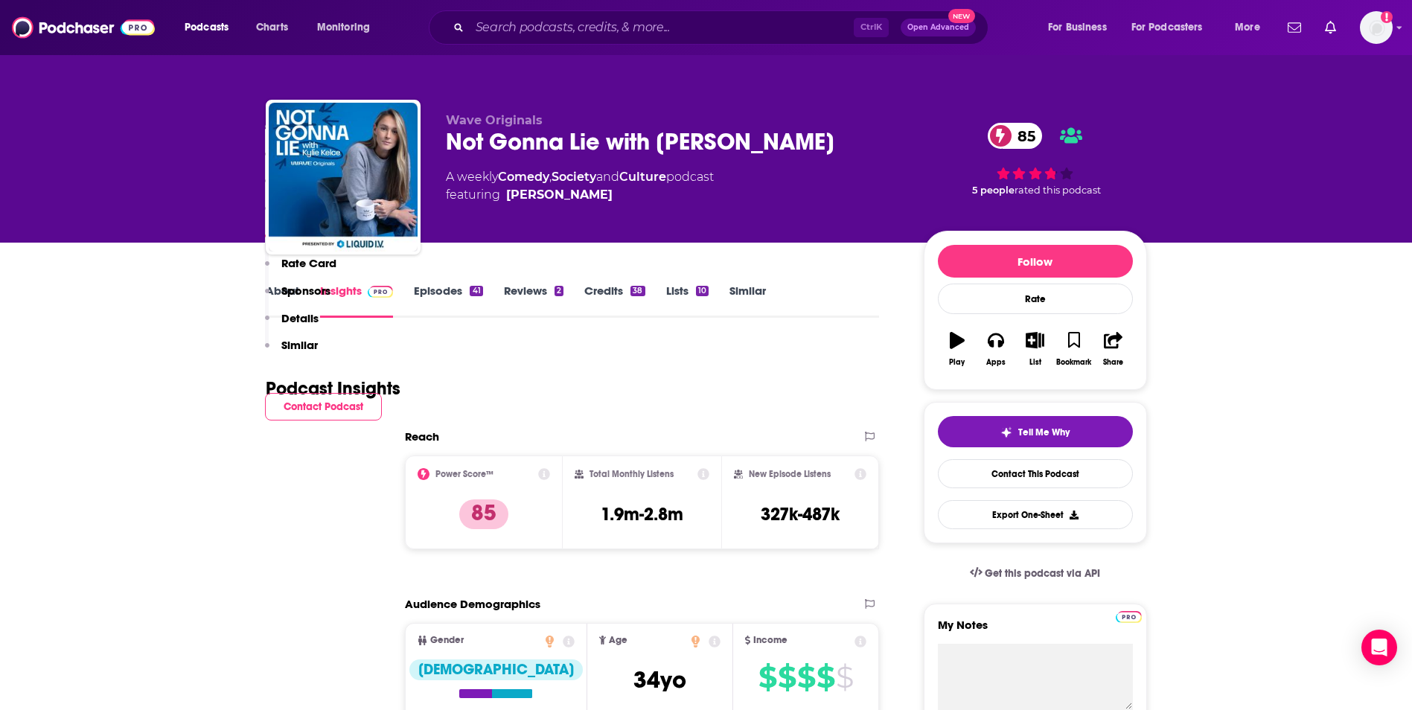
scroll to position [1511, 0]
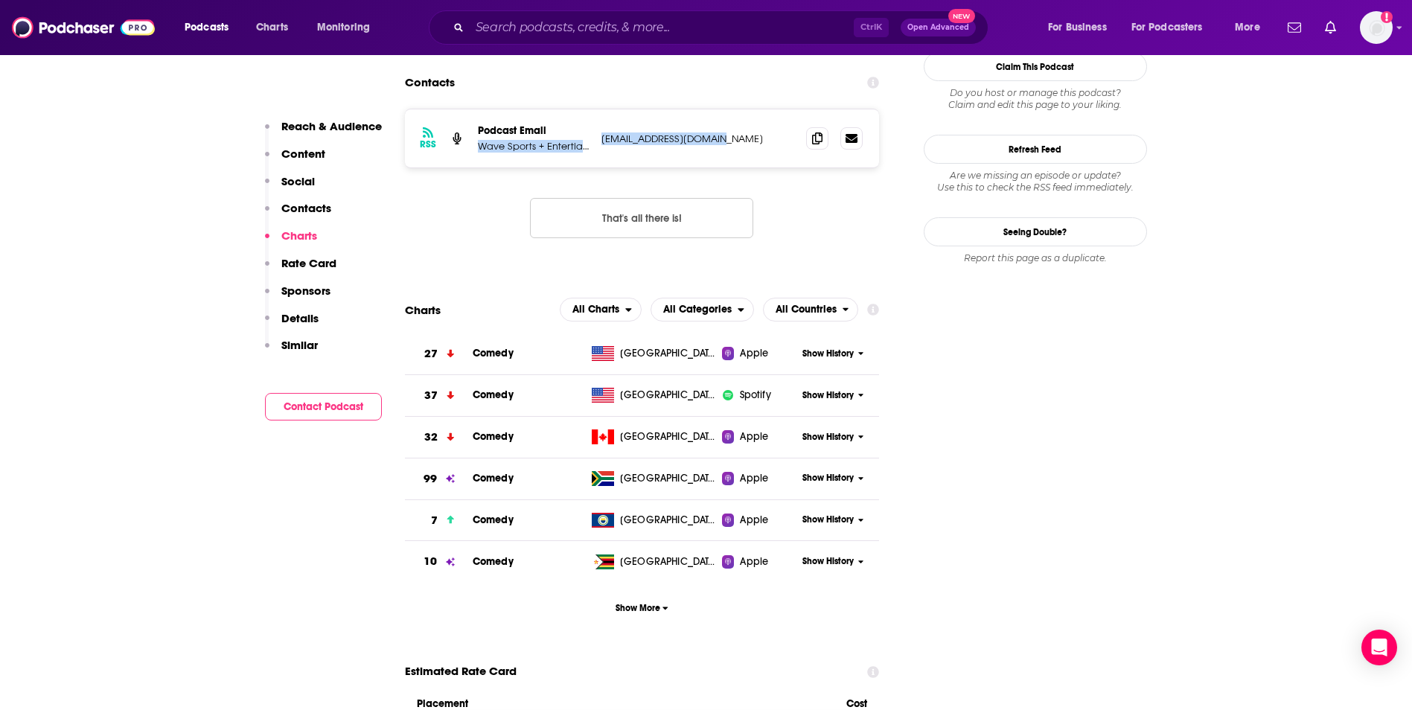
drag, startPoint x: 602, startPoint y: 69, endPoint x: 718, endPoint y: 79, distance: 116.5
click at [718, 109] on div "RSS Podcast Email Wave Sports + Entertianment [EMAIL_ADDRESS][DOMAIN_NAME] [EMA…" at bounding box center [642, 138] width 475 height 58
click at [722, 133] on p "[EMAIL_ADDRESS][DOMAIN_NAME]" at bounding box center [699, 139] width 194 height 13
click at [720, 133] on p "[EMAIL_ADDRESS][DOMAIN_NAME]" at bounding box center [699, 139] width 194 height 13
click at [846, 132] on icon at bounding box center [852, 138] width 12 height 12
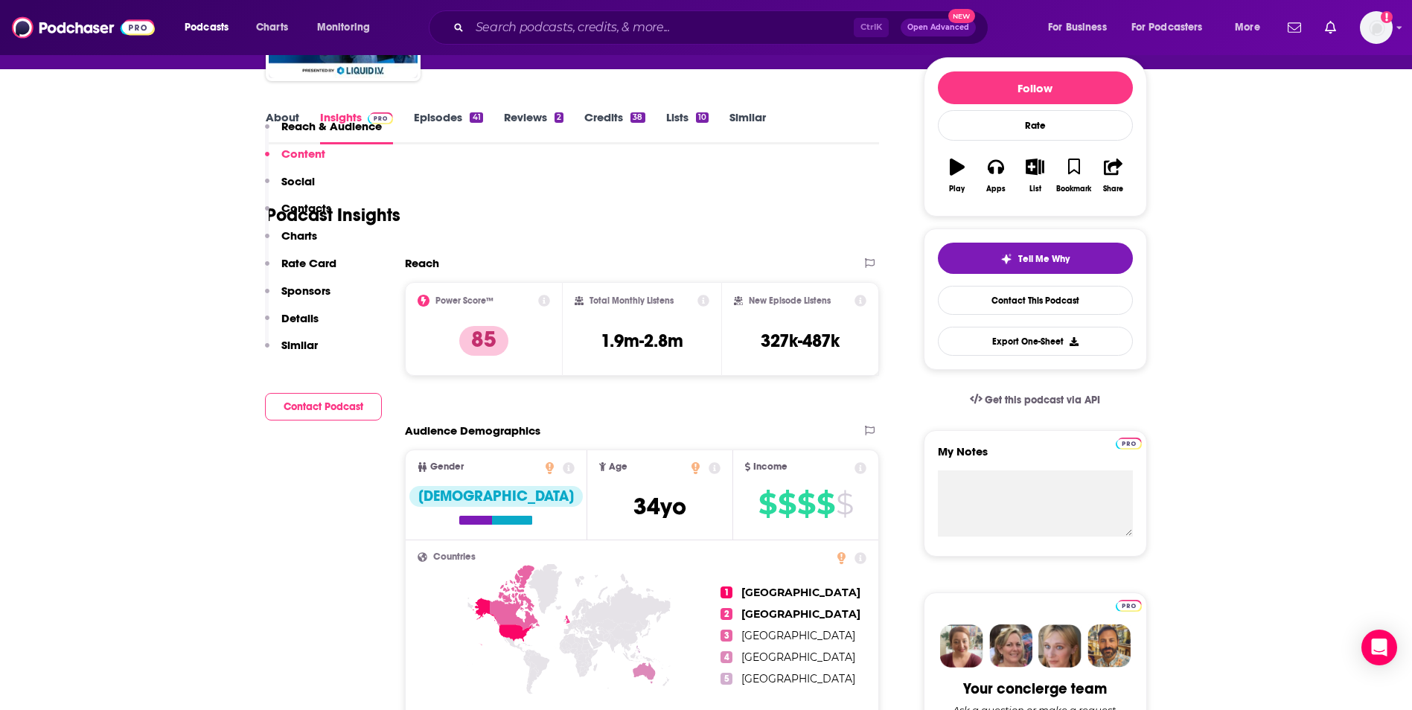
scroll to position [0, 0]
